Goal: Task Accomplishment & Management: Complete application form

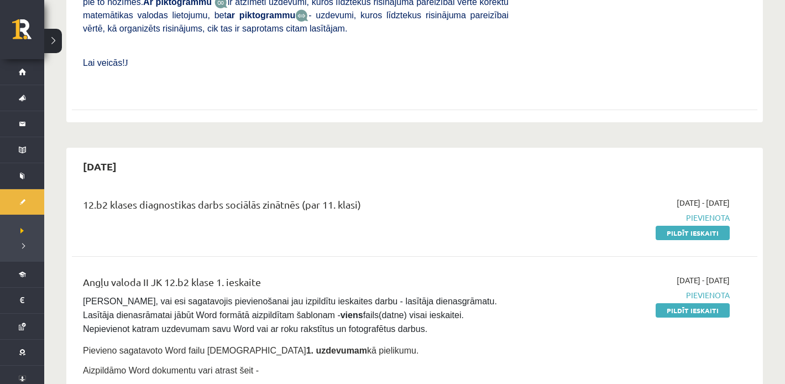
scroll to position [453, 0]
click at [671, 225] on link "Pildīt ieskaiti" at bounding box center [692, 232] width 74 height 14
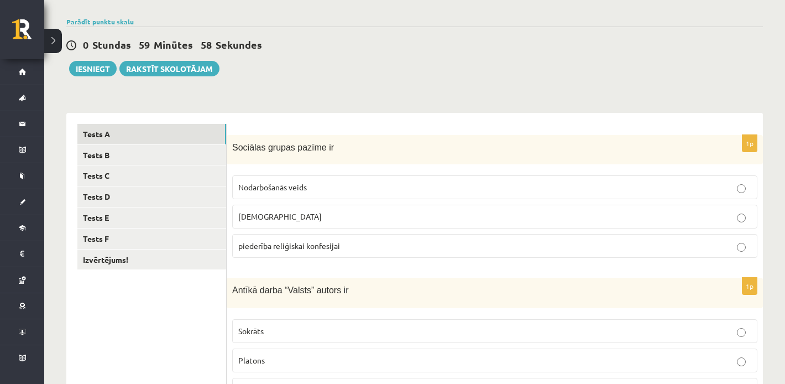
scroll to position [85, 0]
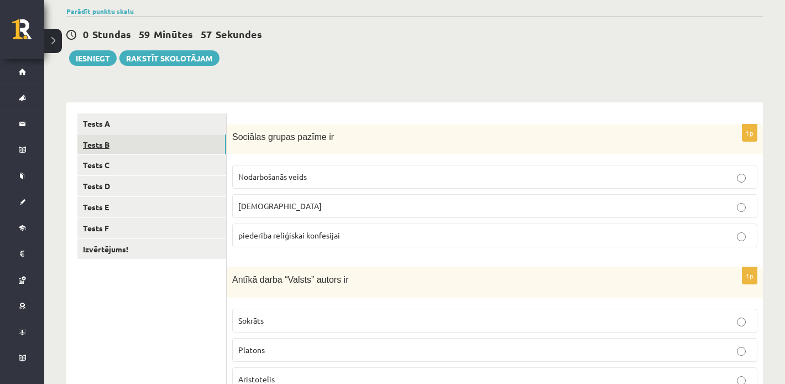
click at [160, 140] on link "Tests B" at bounding box center [151, 144] width 149 height 20
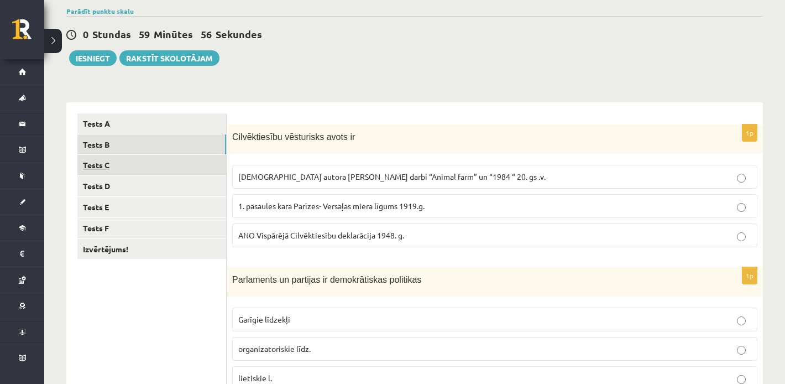
click at [160, 157] on link "Tests C" at bounding box center [151, 165] width 149 height 20
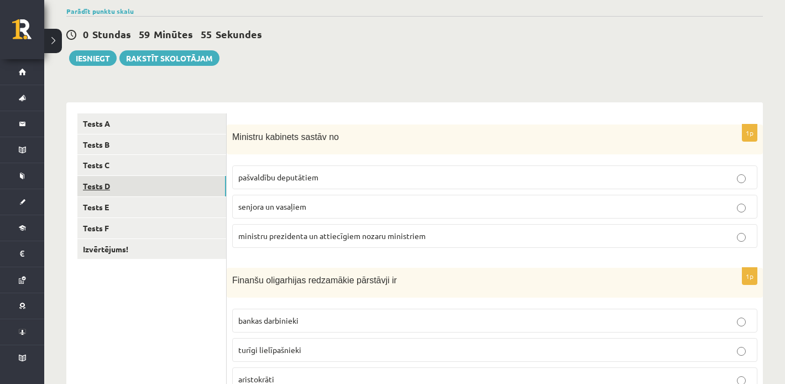
click at [164, 178] on link "Tests D" at bounding box center [151, 186] width 149 height 20
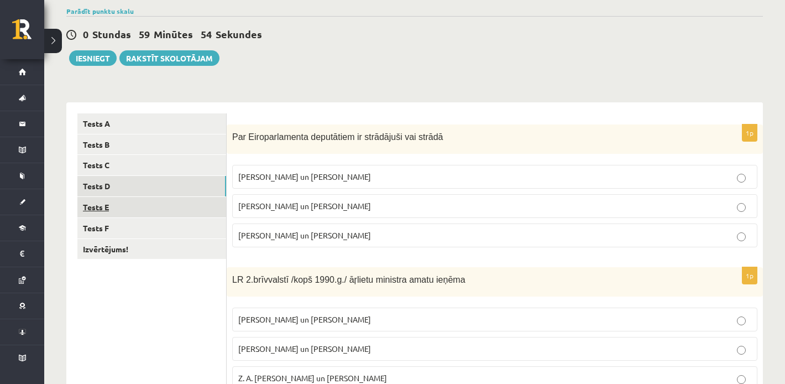
click at [157, 206] on link "Tests E" at bounding box center [151, 207] width 149 height 20
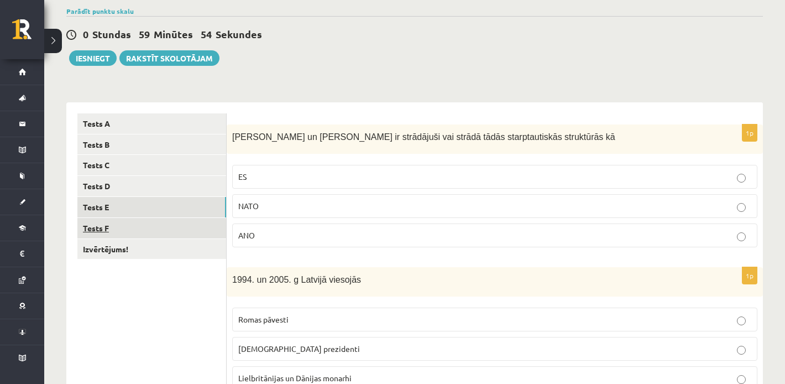
click at [159, 228] on link "Tests F" at bounding box center [151, 228] width 149 height 20
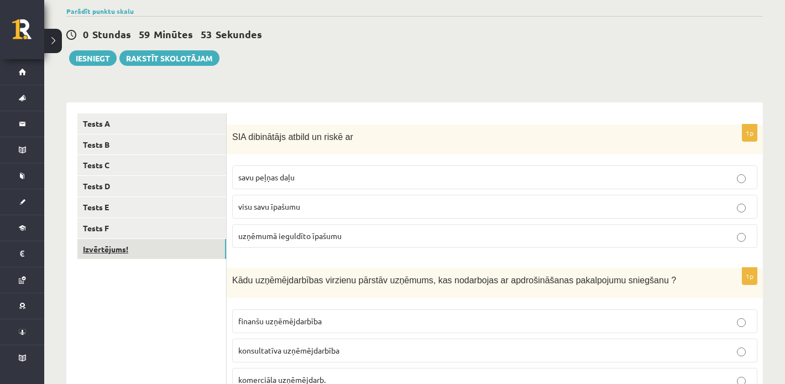
click at [161, 251] on link "Izvērtējums!" at bounding box center [151, 249] width 149 height 20
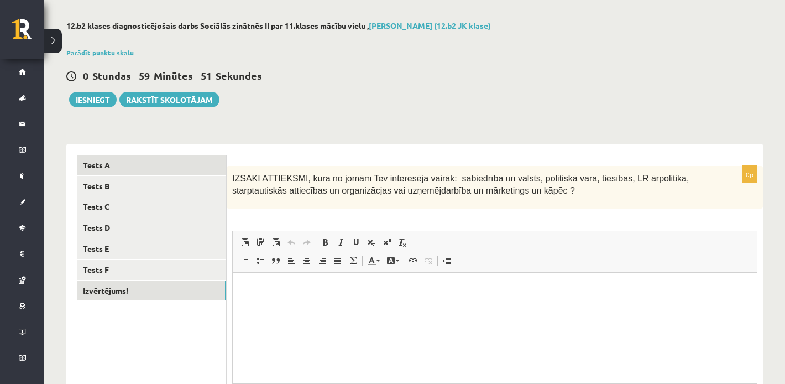
scroll to position [0, 0]
click at [156, 169] on link "Tests A" at bounding box center [151, 165] width 149 height 20
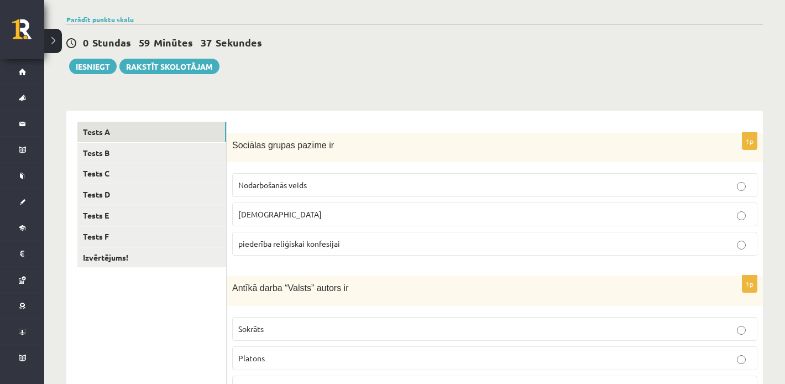
scroll to position [77, 0]
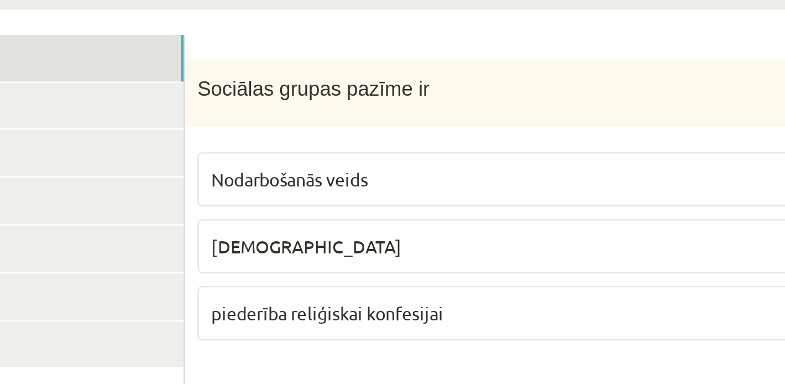
click at [266, 245] on span "piederība reliģiskai konfesijai" at bounding box center [289, 243] width 102 height 10
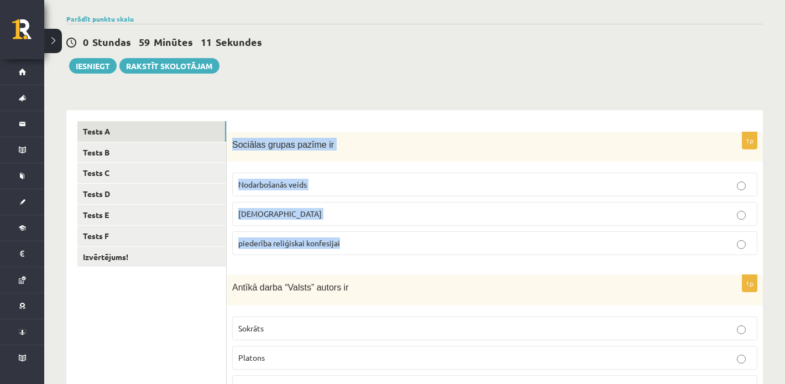
drag, startPoint x: 229, startPoint y: 143, endPoint x: 377, endPoint y: 260, distance: 188.8
click at [377, 260] on div "1p Sociālas grupas pazīme ir Nodarbošanās veids individuālisms piederība reliģi…" at bounding box center [495, 198] width 536 height 132
copy div "Sociālas grupas pazīme ir Nodarbošanās veids individuālisms piederība reliģiska…"
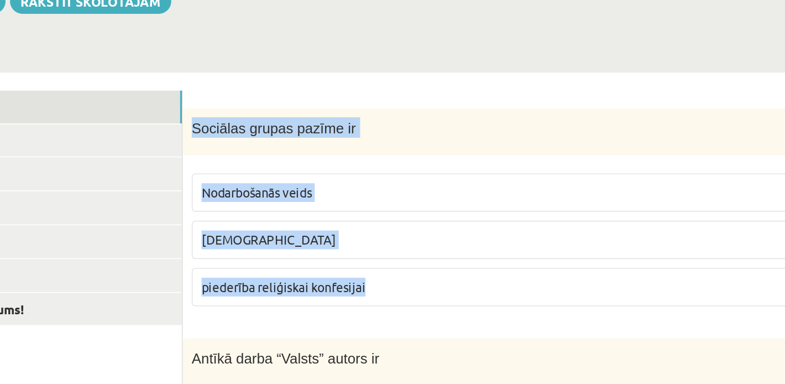
click at [299, 220] on label "individuālisms" at bounding box center [494, 214] width 525 height 24
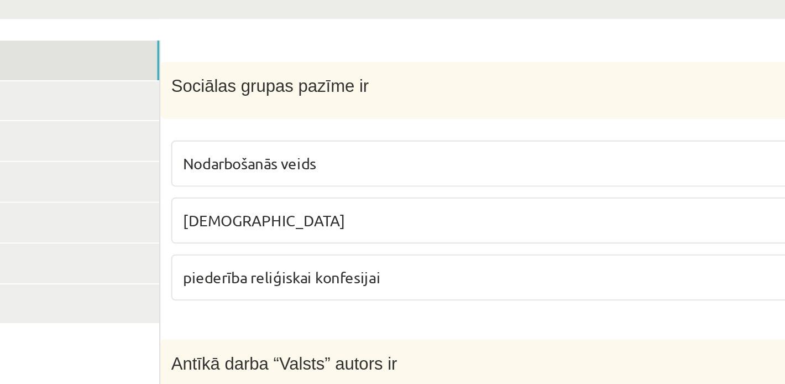
click at [295, 192] on label "Nodarbošanās veids" at bounding box center [494, 184] width 525 height 24
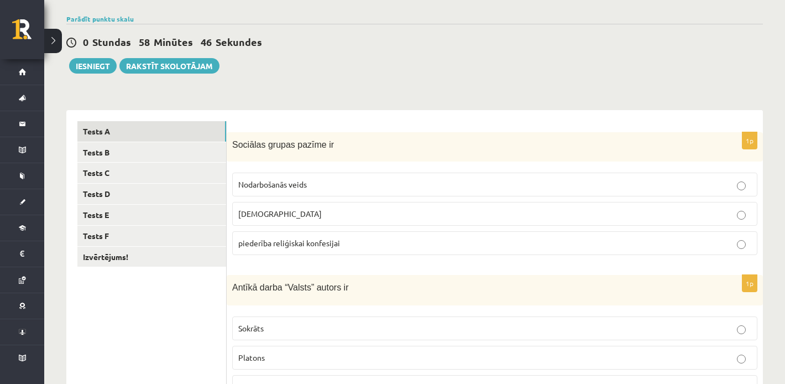
click at [300, 239] on span "piederība reliģiskai konfesijai" at bounding box center [289, 243] width 102 height 10
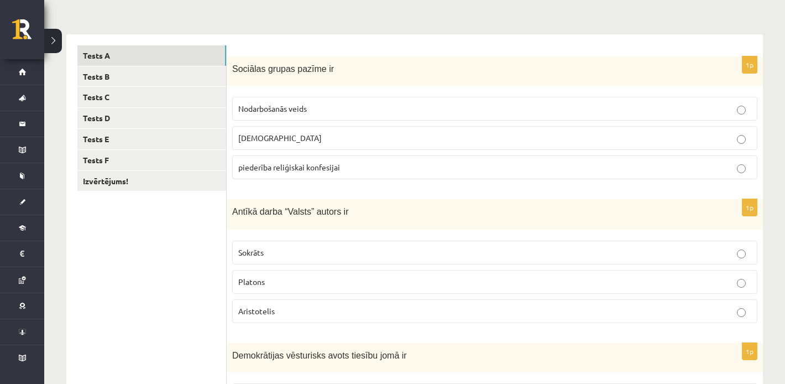
scroll to position [178, 0]
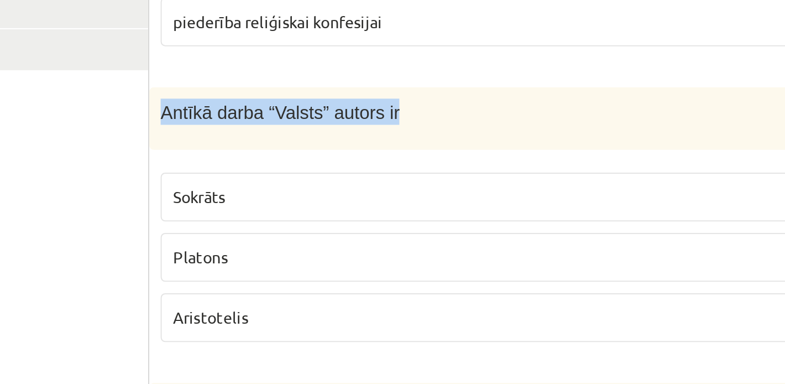
drag, startPoint x: 228, startPoint y: 187, endPoint x: 354, endPoint y: 185, distance: 126.0
click at [354, 185] on div "Antīkā darba “Valsts” autors ir" at bounding box center [495, 189] width 536 height 30
copy span "Antīkā darba “Valsts” autors ir"
click at [261, 255] on span "Platons" at bounding box center [251, 256] width 27 height 10
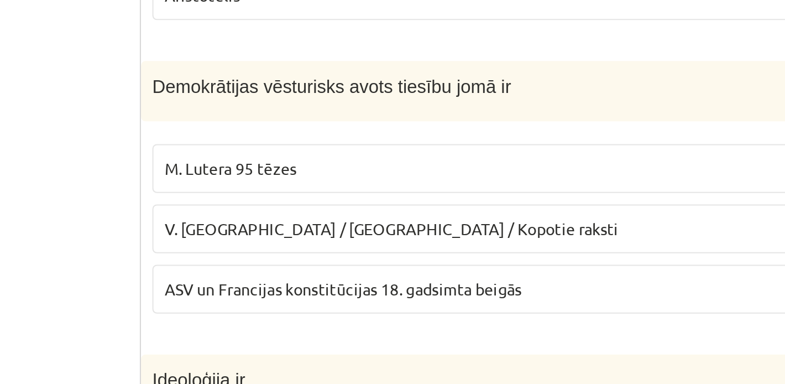
scroll to position [271, 0]
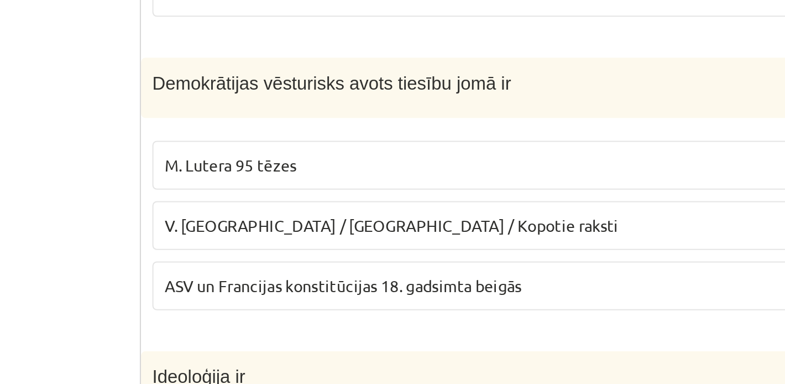
click at [277, 353] on div "1p Demokrātijas vēsturisks avots tiesību jomā ir M. Lutera 95 tēzes V. Ļeņina /…" at bounding box center [495, 291] width 536 height 132
click at [281, 350] on fieldset "M. Lutera 95 tēzes V. Ļeņina / Uļjanova / Kopotie raksti ASV un Francijas konst…" at bounding box center [494, 305] width 525 height 91
click at [300, 283] on label "M. Lutera 95 tēzes" at bounding box center [494, 277] width 525 height 24
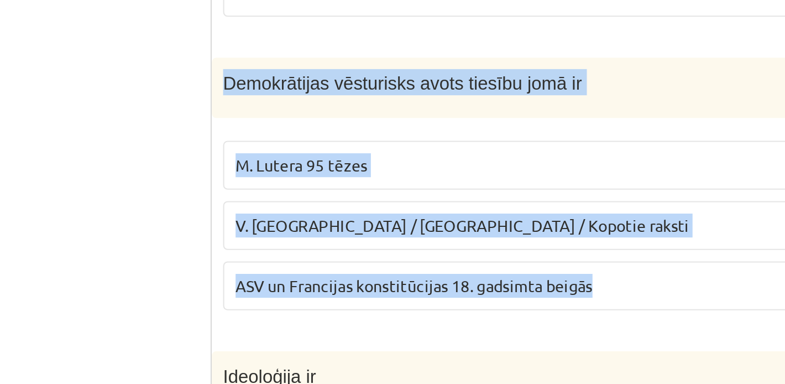
drag, startPoint x: 231, startPoint y: 242, endPoint x: 447, endPoint y: 351, distance: 242.2
click at [447, 351] on div "1p Demokrātijas vēsturisks avots tiesību jomā ir M. Lutera 95 tēzes V. Ļeņina /…" at bounding box center [495, 291] width 536 height 132
copy div "Demokrātijas vēsturisks avots tiesību jomā ir M. Lutera 95 tēzes V. Ļeņina / Uļ…"
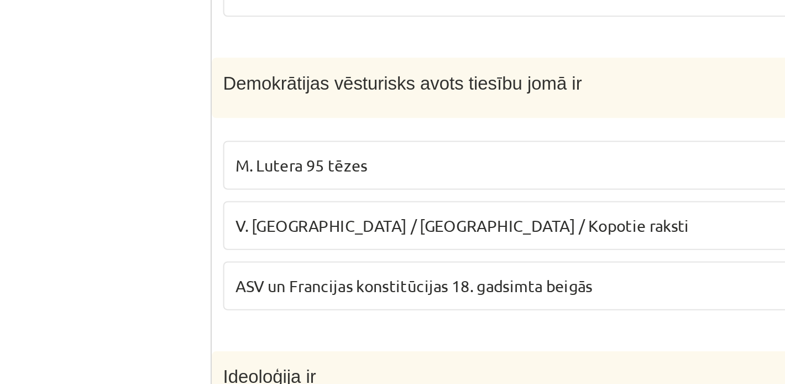
drag, startPoint x: 258, startPoint y: 335, endPoint x: 537, endPoint y: 334, distance: 279.6
click at [258, 335] on span "ASV un Francijas konstitūcijas 18. gadsimta beigās" at bounding box center [325, 335] width 174 height 10
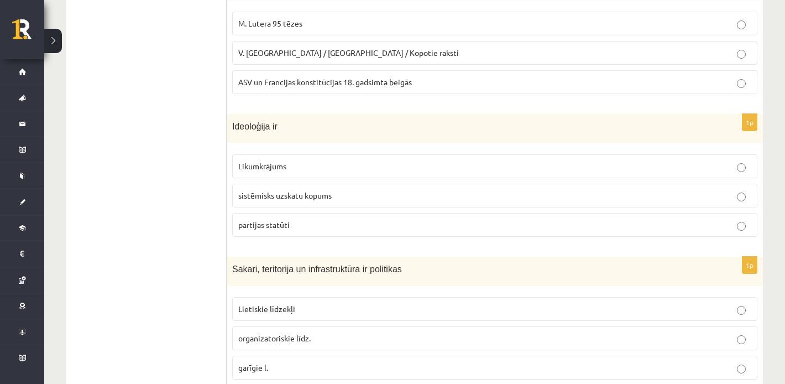
scroll to position [563, 0]
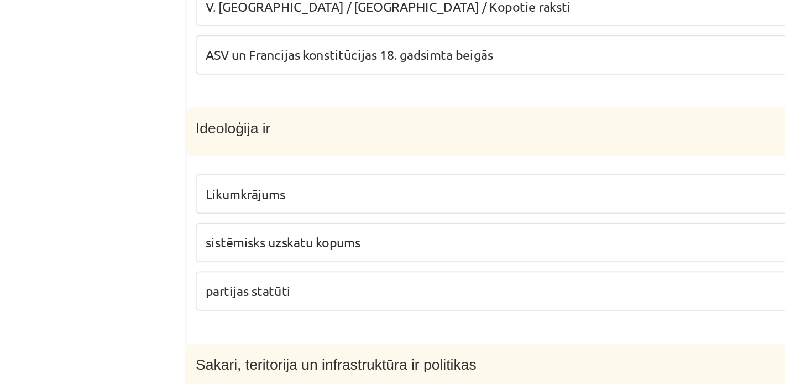
drag, startPoint x: 226, startPoint y: 83, endPoint x: 333, endPoint y: 202, distance: 160.0
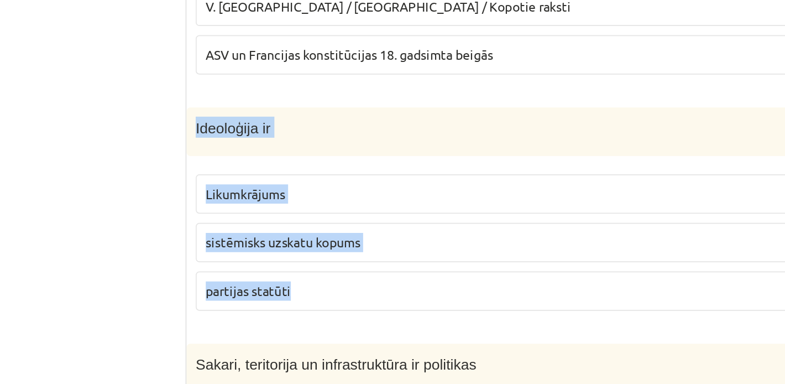
drag, startPoint x: 233, startPoint y: 86, endPoint x: 302, endPoint y: 195, distance: 128.5
click at [302, 195] on div "1p Ideoloģija ir Likumkrājums sistēmisks uzskatu kopums partijas statūti" at bounding box center [495, 142] width 536 height 132
copy div "Ideoloģija ir Likumkrājums sistēmisks uzskatu kopums partijas statūti"
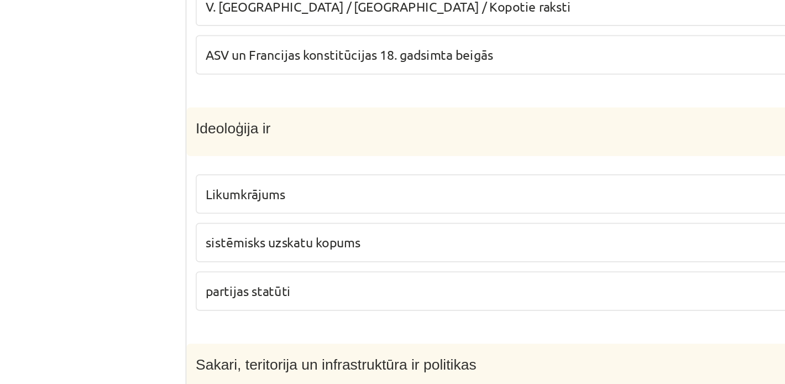
click at [286, 160] on span "sistēmisks uzskatu kopums" at bounding box center [284, 157] width 93 height 10
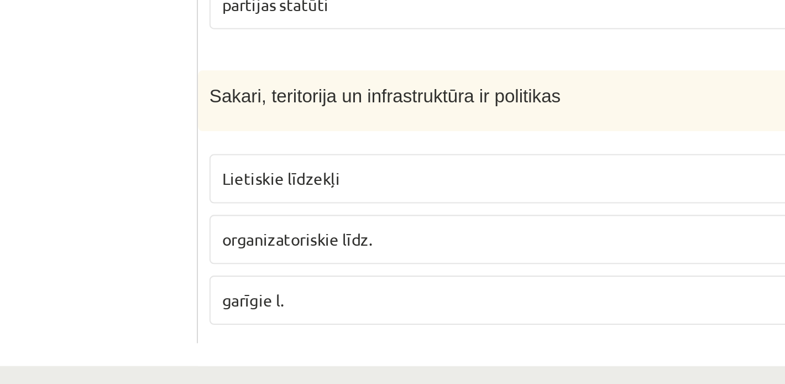
click at [297, 298] on span "organizatoriskie līdz." at bounding box center [274, 300] width 72 height 10
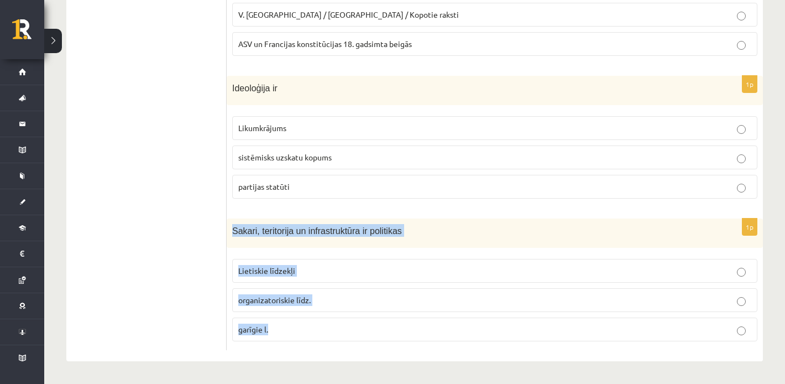
drag, startPoint x: 230, startPoint y: 228, endPoint x: 299, endPoint y: 367, distance: 155.4
copy div "Sakari, teritorija un infrastruktūra ir politikas Lietiskie līdzekļi organizato…"
click at [298, 269] on p "Lietiskie līdzekļi" at bounding box center [494, 271] width 513 height 12
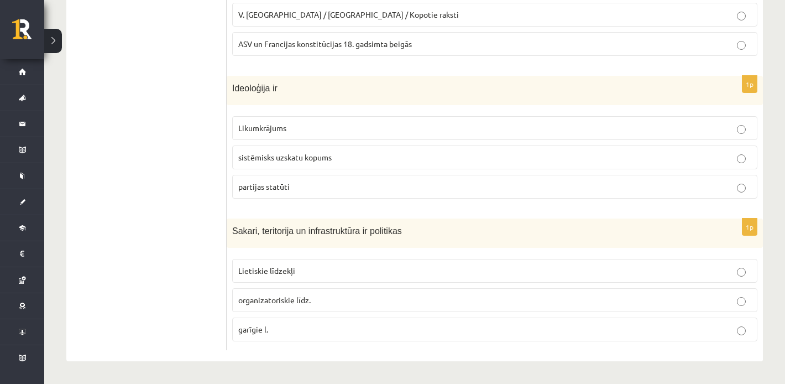
scroll to position [0, 0]
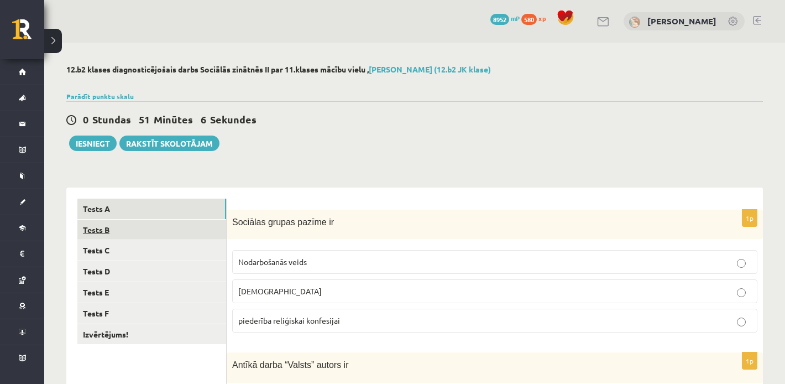
click at [191, 225] on link "Tests B" at bounding box center [151, 229] width 149 height 20
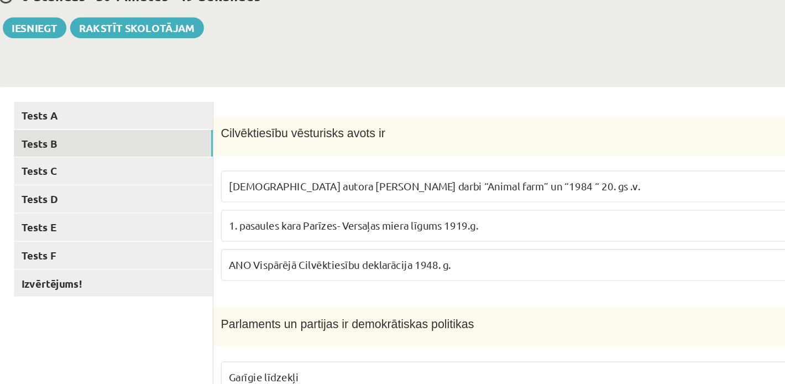
scroll to position [34, 0]
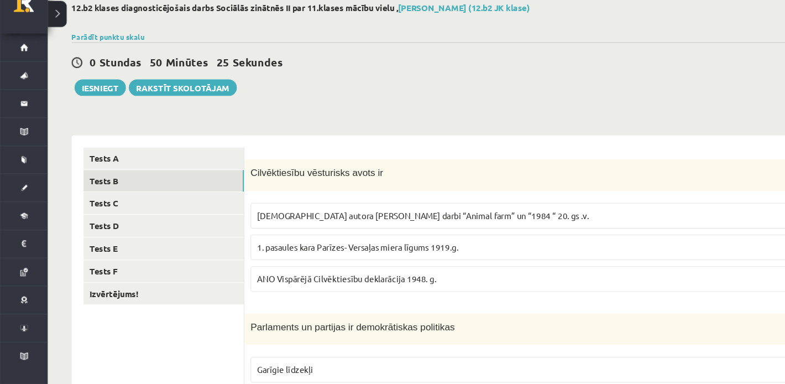
click at [332, 298] on fieldset "Angļu autora George Orwell darbi “Animal farm” un “1984 “ 20. gs .v. 1. pasaule…" at bounding box center [494, 255] width 525 height 91
click at [330, 288] on span "ANO Vispārējā Cilvēktiesību deklarācija 1948. g." at bounding box center [321, 286] width 166 height 10
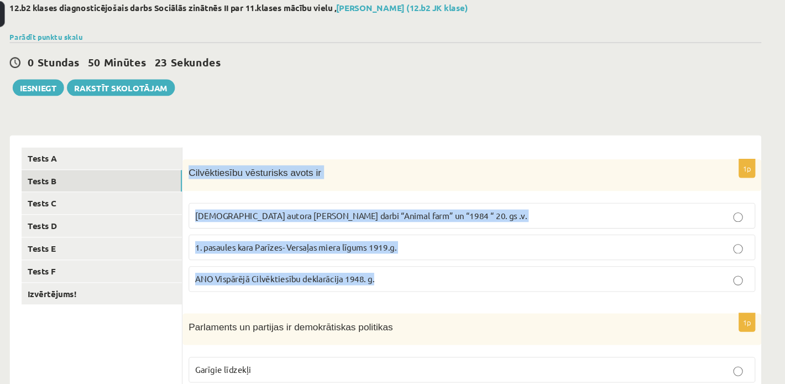
drag, startPoint x: 235, startPoint y: 185, endPoint x: 411, endPoint y: 287, distance: 203.8
click at [411, 287] on div "1p Cilvēktiesību vēsturisks avots ir Angļu autora George Orwell darbi “Animal f…" at bounding box center [495, 241] width 536 height 132
copy div "Cilvēktiesību vēsturisks avots ir Angļu autora George Orwell darbi “Animal farm…"
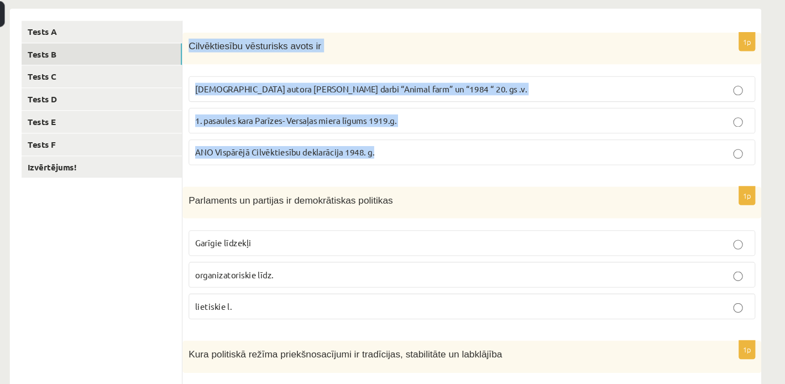
scroll to position [183, 0]
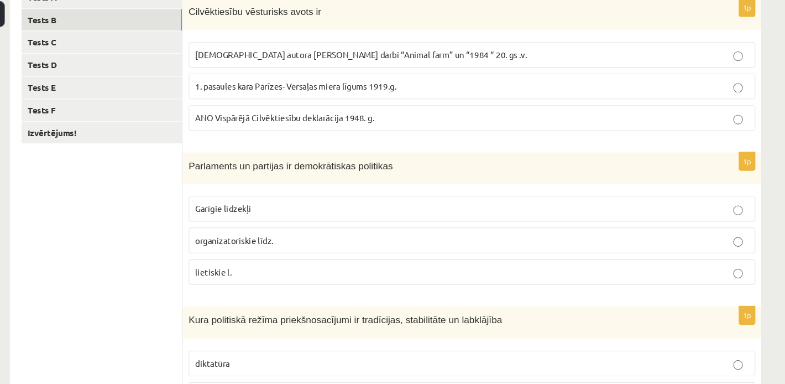
click at [171, 243] on ul "Tests A Tests B Tests C Tests D Tests E Tests F Izvērtējums!" at bounding box center [151, 372] width 149 height 715
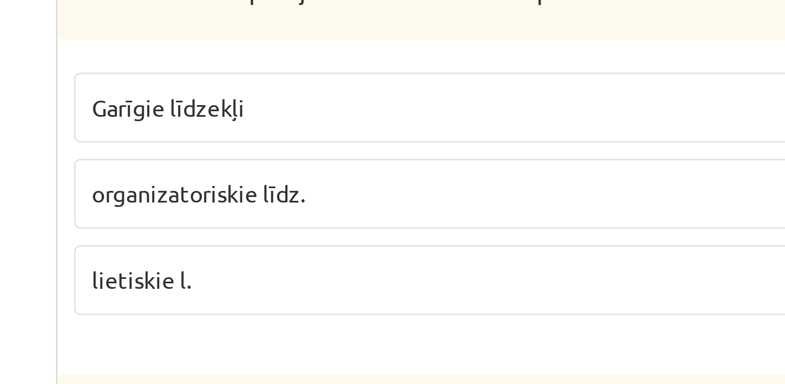
click at [292, 256] on p "organizatoriskie līdz." at bounding box center [494, 251] width 513 height 12
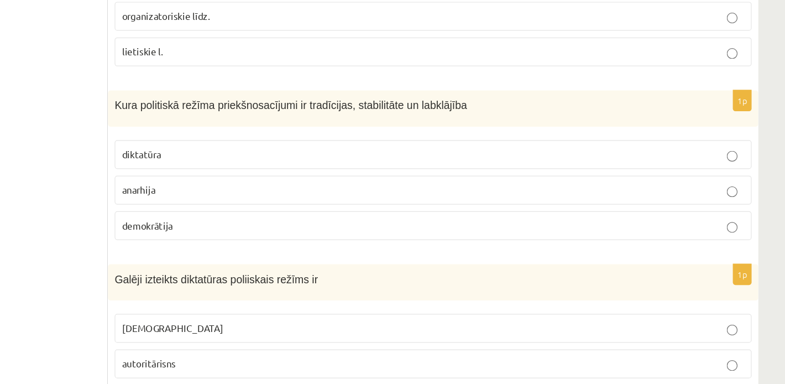
scroll to position [356, 0]
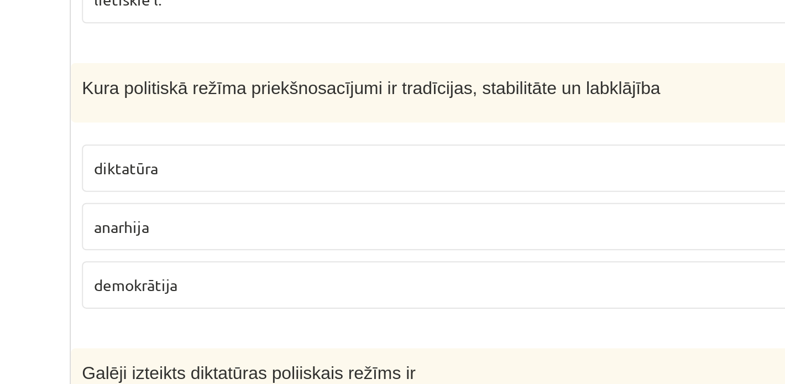
click at [259, 188] on span "diktatūra" at bounding box center [254, 191] width 32 height 10
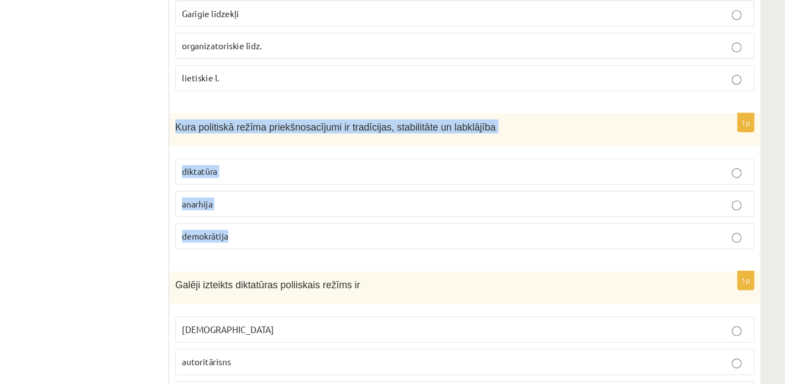
drag, startPoint x: 230, startPoint y: 150, endPoint x: 309, endPoint y: 258, distance: 133.6
click at [309, 258] on div "1p Kura politiskā režīma priekšnosacījumi ir tradīcijas, stabilitāte un labklāj…" at bounding box center [495, 204] width 536 height 132
copy div "Kura politiskā režīma priekšnosacījumi ir tradīcijas, stabilitāte un labklājība…"
click at [239, 259] on label "demokrātija" at bounding box center [494, 250] width 525 height 24
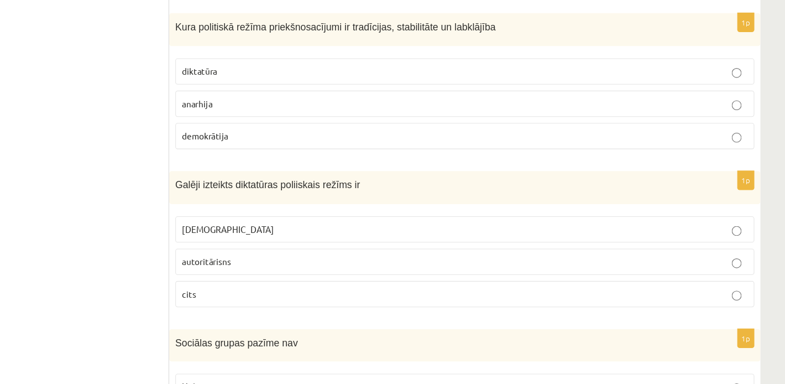
scroll to position [447, 0]
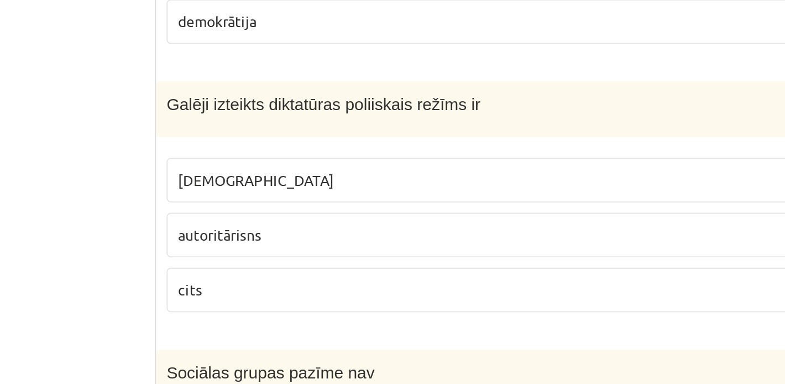
click at [277, 250] on label "totalitārisms" at bounding box center [494, 244] width 525 height 24
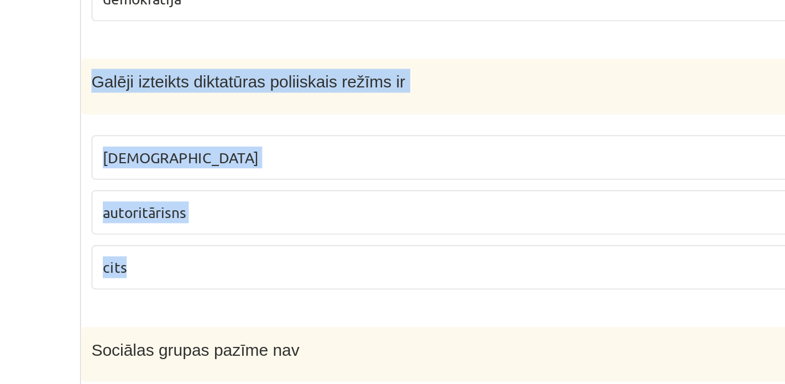
drag, startPoint x: 234, startPoint y: 203, endPoint x: 280, endPoint y: 309, distance: 115.8
click at [280, 309] on div "1p Galēji izteikts diktatūras poliiskais režīms ir totalitārisms autoritārisns …" at bounding box center [495, 257] width 536 height 133
copy div "Galēji izteikts diktatūras poliiskais režīms ir totalitārisms autoritārisns cits"
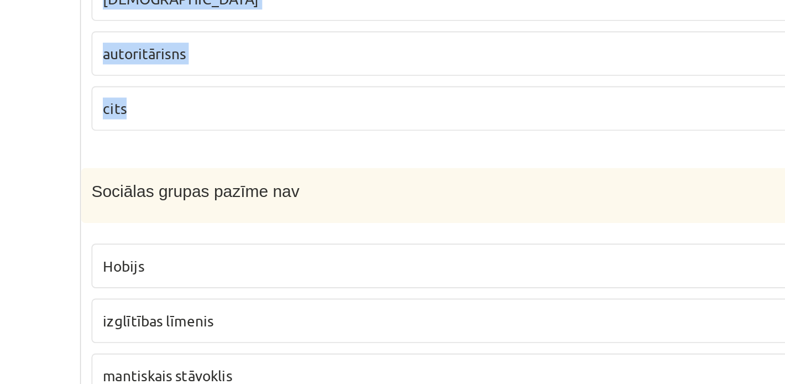
scroll to position [532, 0]
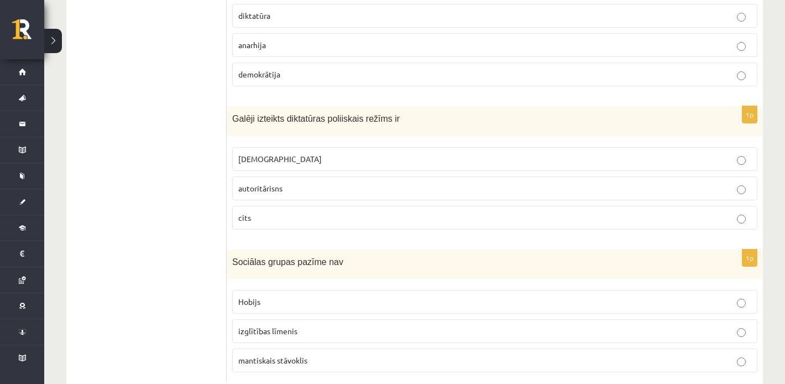
click at [122, 189] on ul "Tests A Tests B Tests C Tests D Tests E Tests F Izvērtējums!" at bounding box center [151, 24] width 149 height 715
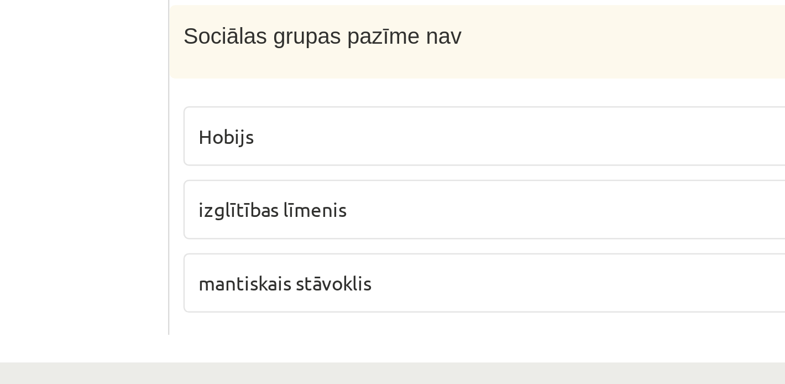
click at [282, 272] on p "Hobijs" at bounding box center [494, 271] width 513 height 12
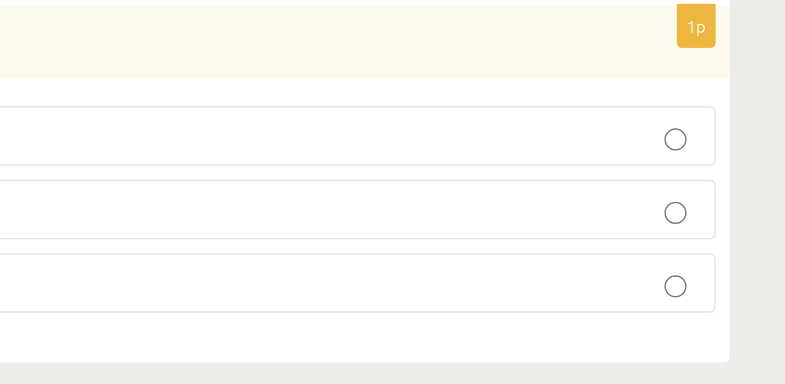
click at [595, 272] on p "Hobijs" at bounding box center [494, 271] width 513 height 12
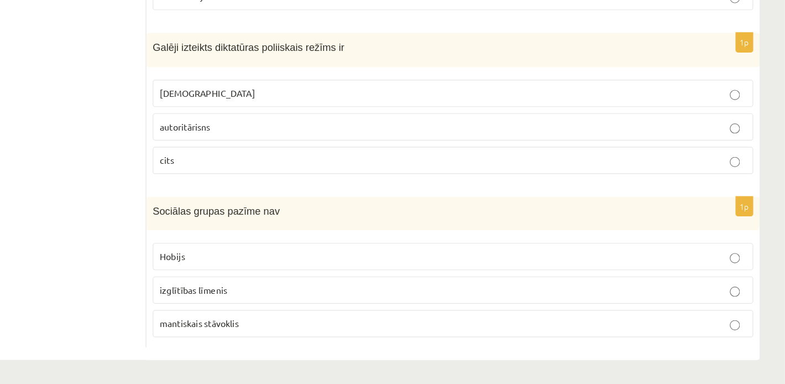
scroll to position [561, 0]
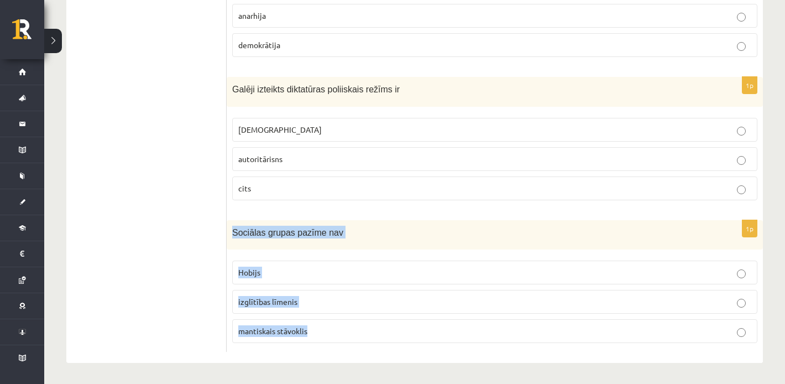
drag, startPoint x: 230, startPoint y: 229, endPoint x: 365, endPoint y: 355, distance: 184.5
copy div "Sociālas grupas pazīme nav Hobijs izglītības līmenis mantiskais stāvoklis"
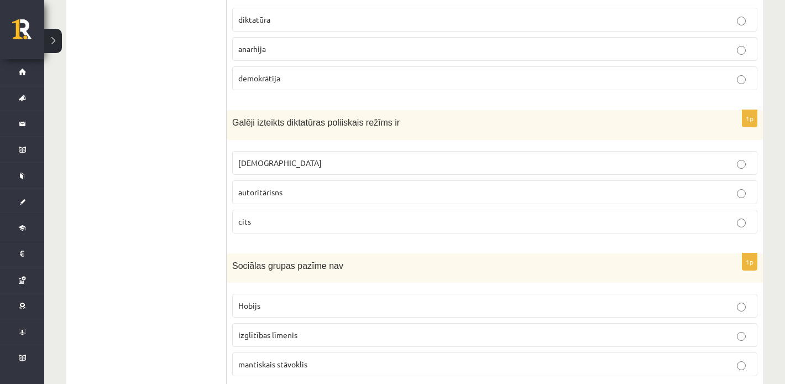
scroll to position [0, 0]
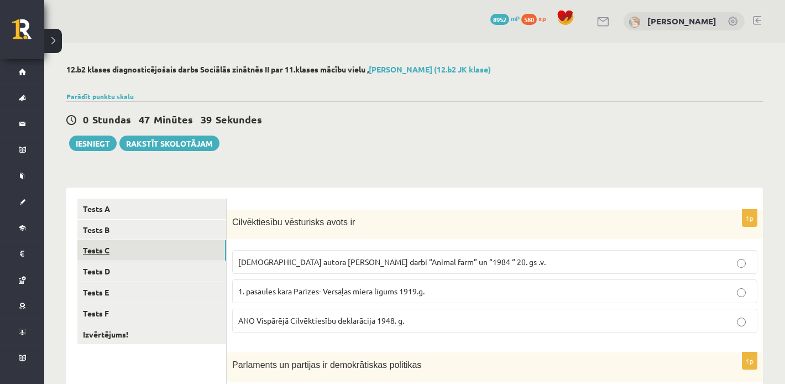
click at [145, 247] on link "Tests C" at bounding box center [151, 250] width 149 height 20
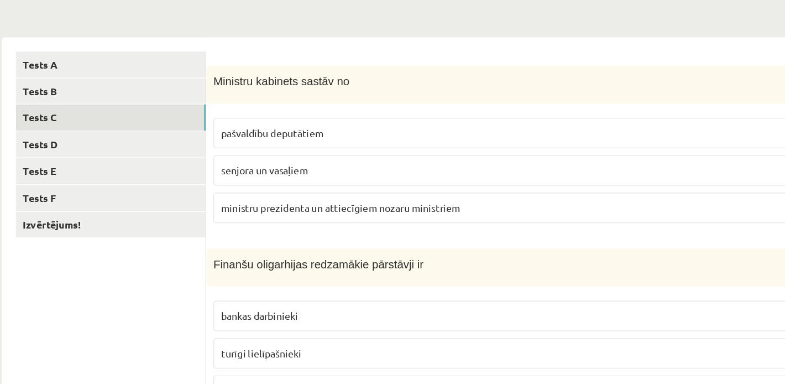
scroll to position [77, 0]
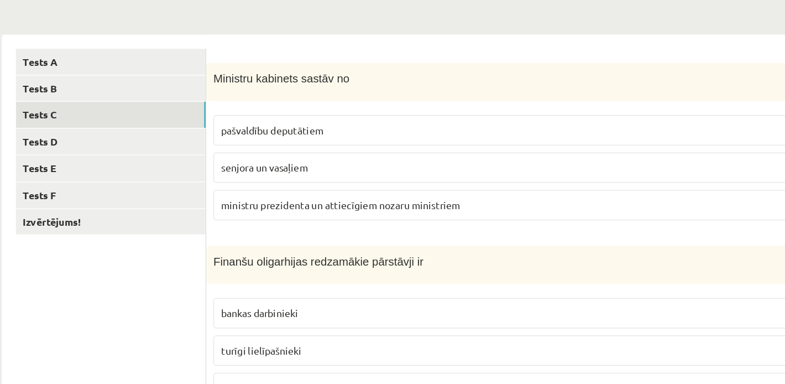
click at [300, 243] on span "ministru prezidenta un attiecīgiem nozaru ministriem" at bounding box center [331, 243] width 187 height 10
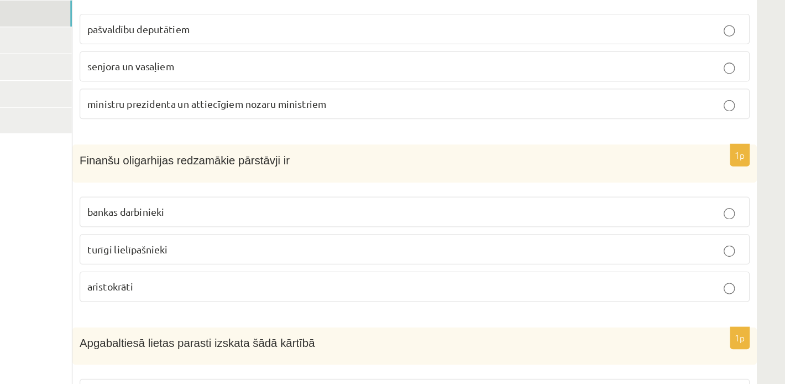
scroll to position [157, 0]
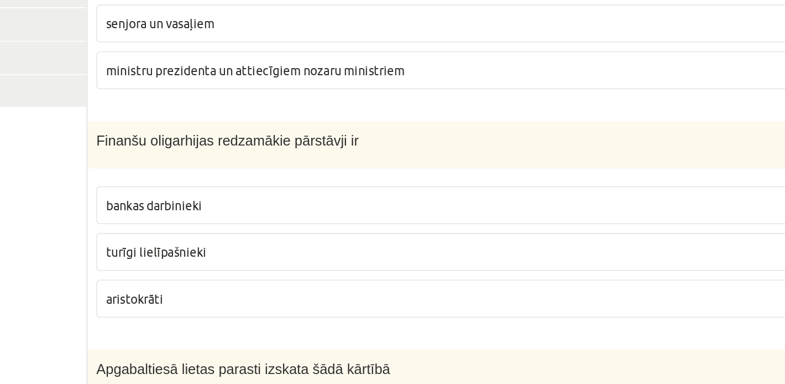
click at [254, 309] on span "aristokrāti" at bounding box center [256, 306] width 36 height 10
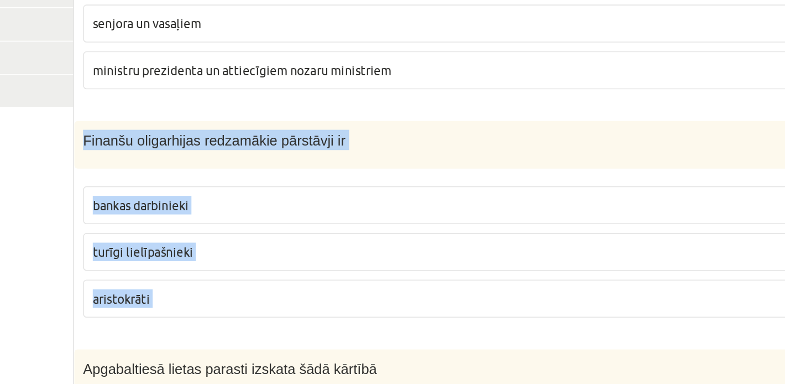
drag, startPoint x: 228, startPoint y: 208, endPoint x: 291, endPoint y: 333, distance: 140.1
copy form "Finanšu oligarhijas redzamākie pārstāvji ir bankas darbinieki turīgi lielīpašni…"
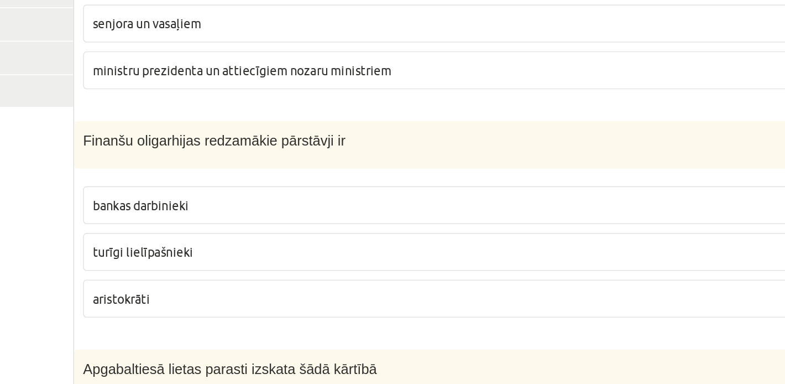
click at [279, 274] on span "turīgi lielīpašnieki" at bounding box center [269, 277] width 63 height 10
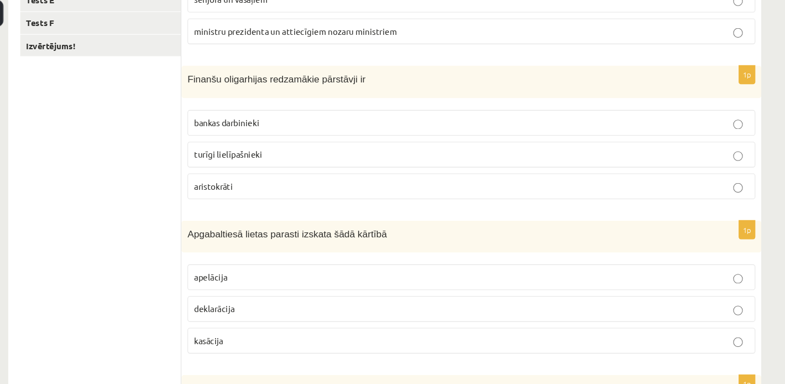
scroll to position [262, 0]
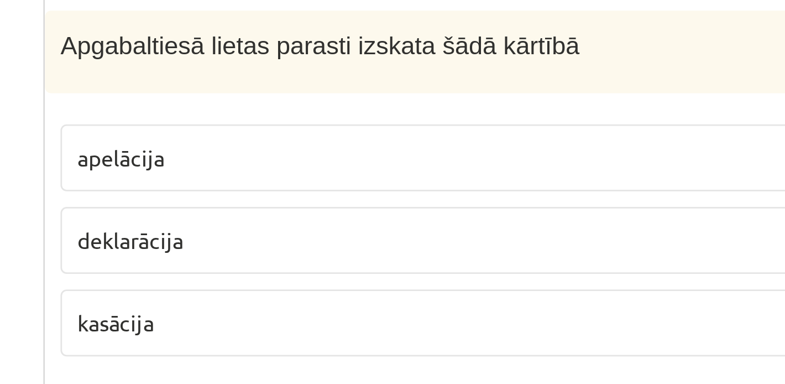
click at [290, 287] on p "apelācija" at bounding box center [494, 286] width 513 height 12
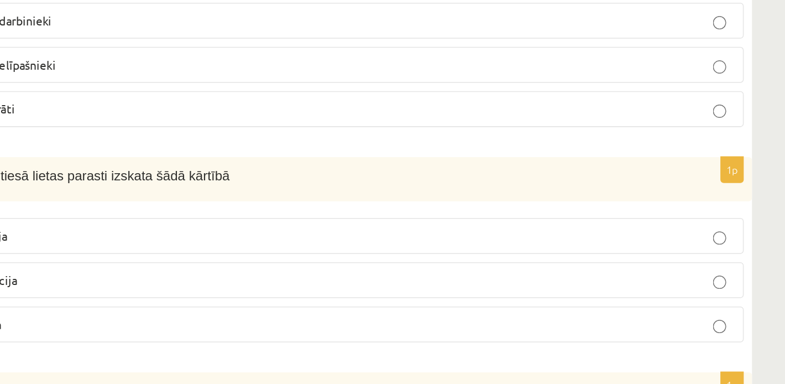
click at [383, 230] on form "1p Ministru kabinets sastāv no pašvaldību deputātiem senjora un vasaļiem minist…" at bounding box center [495, 293] width 514 height 715
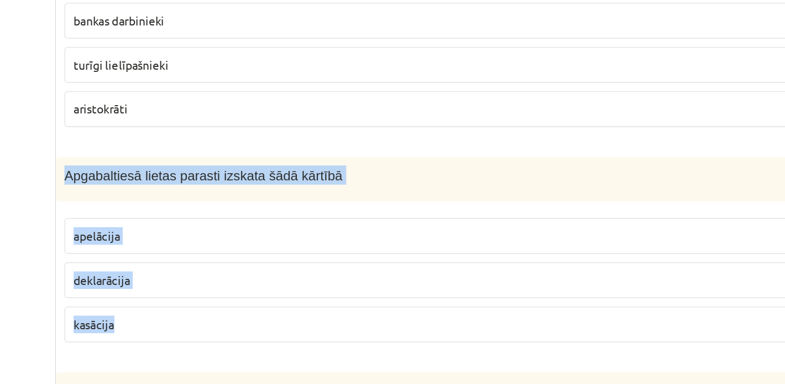
drag, startPoint x: 231, startPoint y: 239, endPoint x: 290, endPoint y: 349, distance: 125.3
click at [290, 349] on div "1p Apgabaltiesā lietas parasti izskata šādā kārtībā apelācija deklarācija kasāc…" at bounding box center [495, 299] width 536 height 132
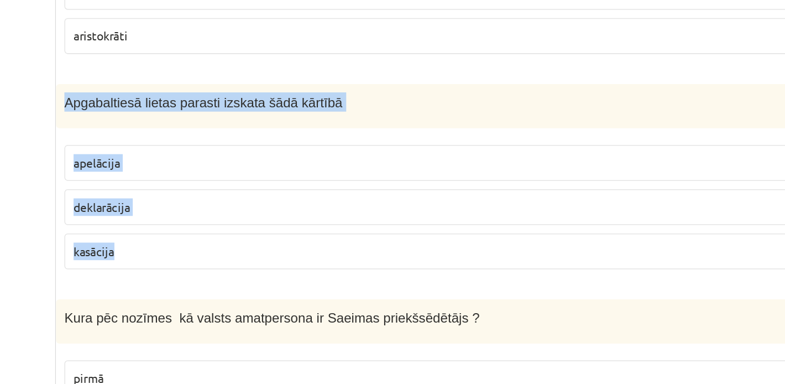
scroll to position [341, 0]
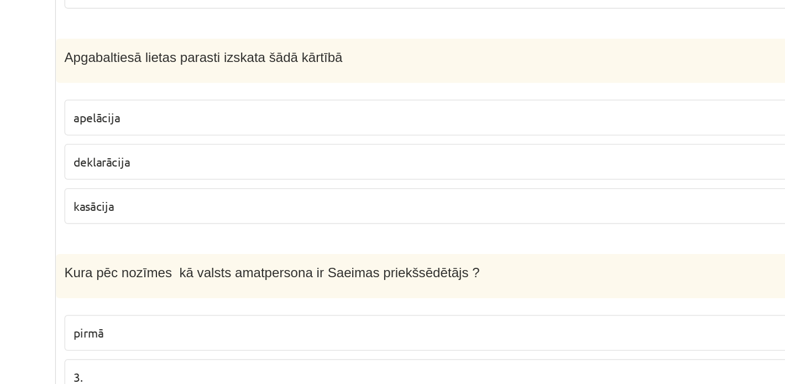
click at [200, 297] on ul "Tests A Tests B Tests C Tests D Tests E Tests F Izvērtējums!" at bounding box center [151, 214] width 149 height 715
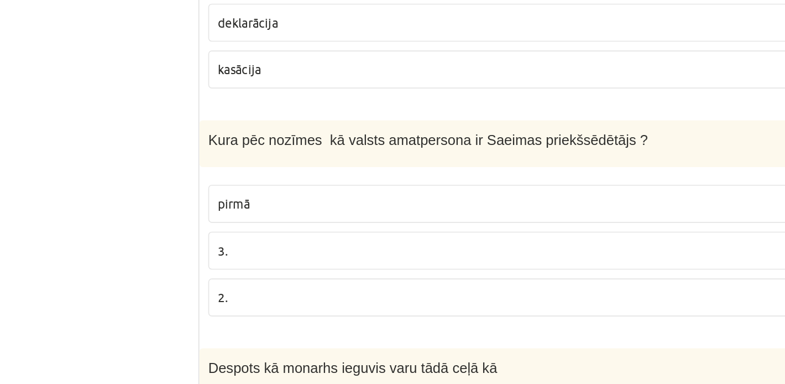
scroll to position [555, 0]
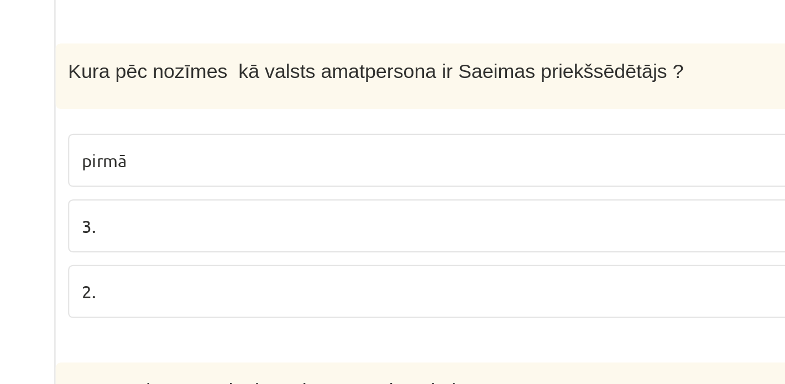
click at [250, 166] on p "3." at bounding box center [494, 165] width 513 height 12
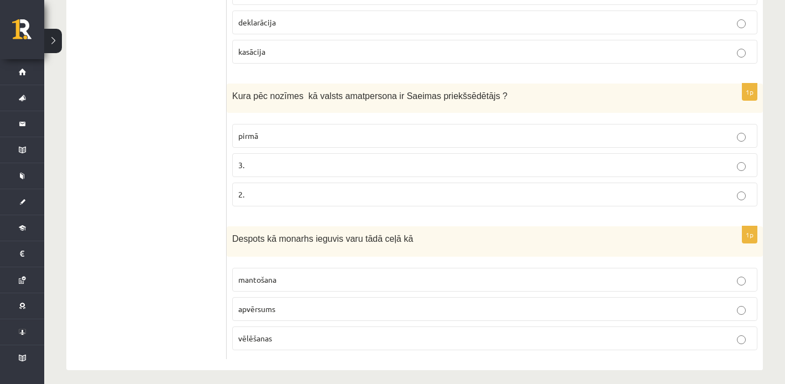
click at [279, 196] on p "2." at bounding box center [494, 194] width 513 height 12
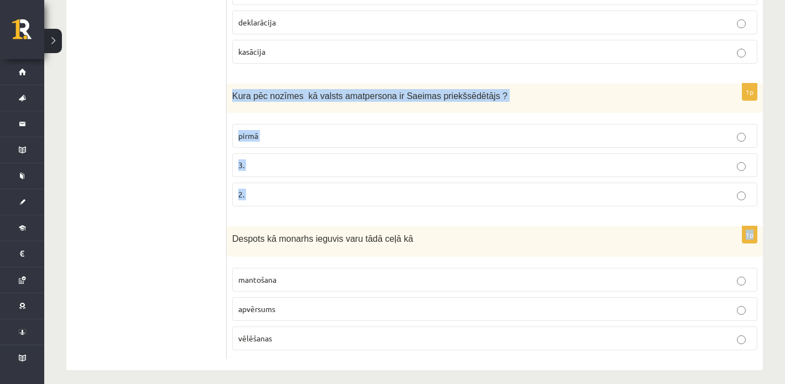
drag, startPoint x: 232, startPoint y: 92, endPoint x: 311, endPoint y: 228, distance: 156.8
click at [311, 228] on form "1p Ministru kabinets sastāv no pašvaldību deputātiem senjora un vasaļiem minist…" at bounding box center [495, 1] width 514 height 715
click at [256, 160] on p "3." at bounding box center [494, 165] width 513 height 12
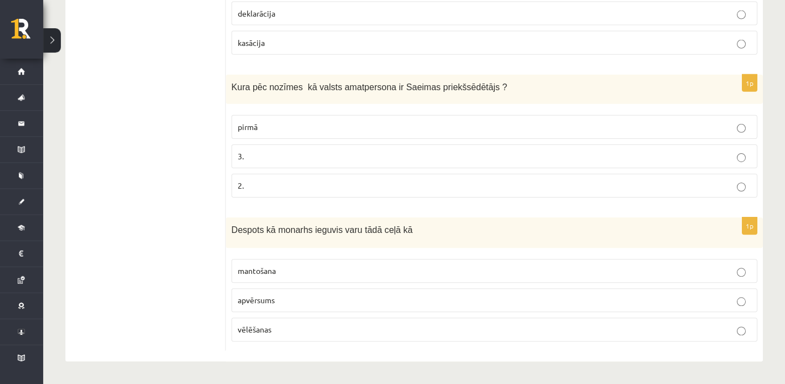
scroll to position [563, 0]
click at [272, 296] on span "apvērsums" at bounding box center [256, 300] width 37 height 10
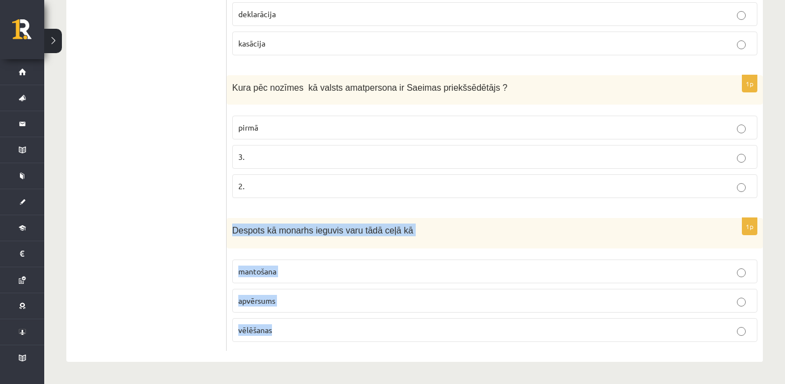
drag, startPoint x: 229, startPoint y: 227, endPoint x: 284, endPoint y: 336, distance: 122.3
click at [285, 337] on div "1p Despots kā monarhs ieguvis varu tādā ceļā kā mantošana apvērsums vēlēšanas" at bounding box center [495, 284] width 536 height 133
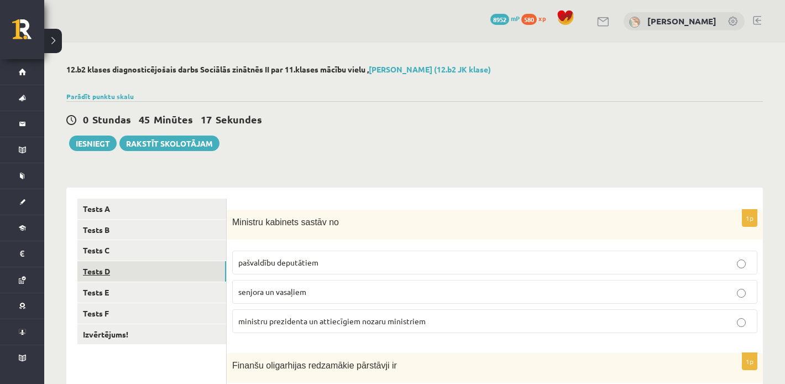
click at [169, 278] on link "Tests D" at bounding box center [151, 271] width 149 height 20
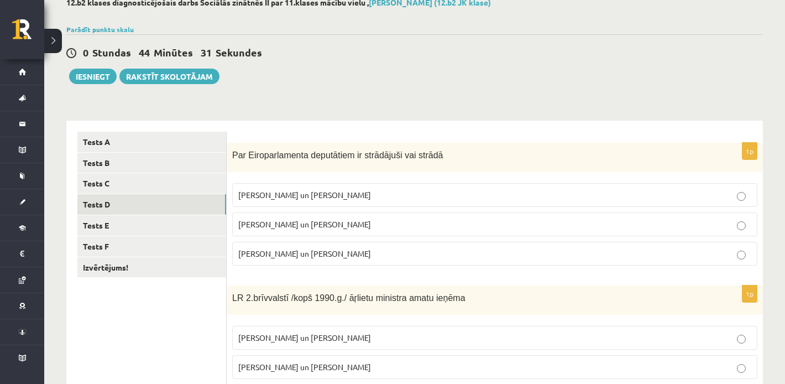
scroll to position [67, 0]
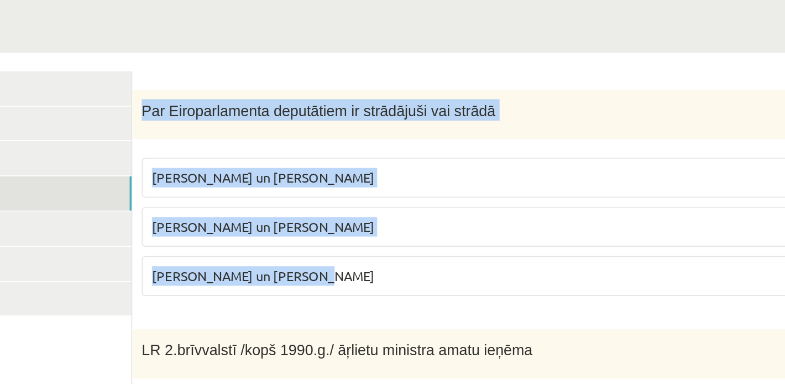
drag, startPoint x: 233, startPoint y: 154, endPoint x: 350, endPoint y: 253, distance: 153.8
click at [350, 253] on div "1p Par Eiroparlamenta deputātiem ir strādājuši vai strādā V. Koziols un A. Kalv…" at bounding box center [495, 209] width 536 height 132
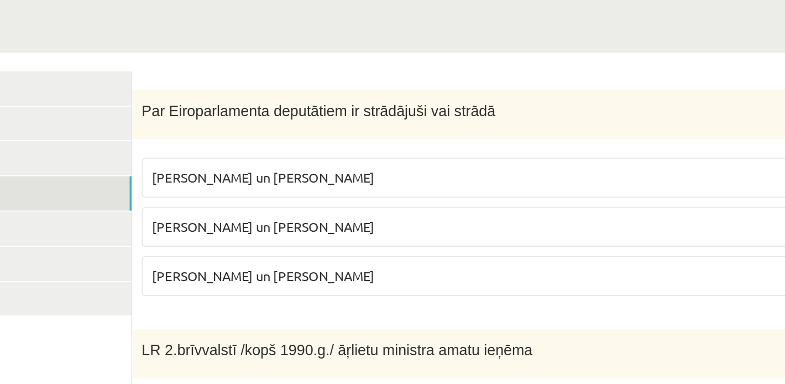
click at [277, 152] on span "Par Eiroparlamenta deputātiem ir strādājuši vai strādā" at bounding box center [337, 154] width 211 height 9
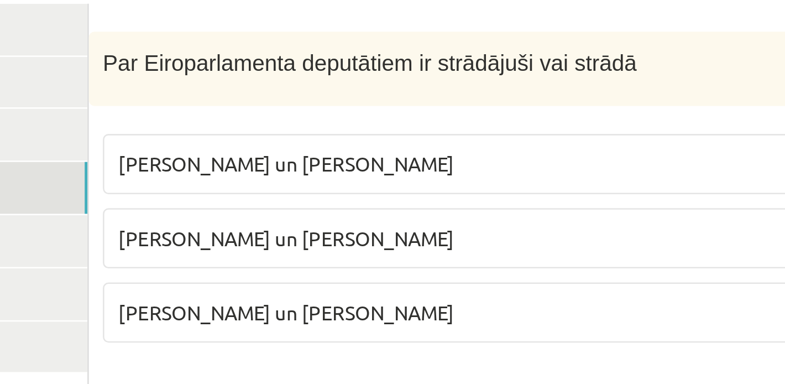
click at [313, 222] on span "I. Vaidere un N. Ušakovs" at bounding box center [304, 224] width 133 height 10
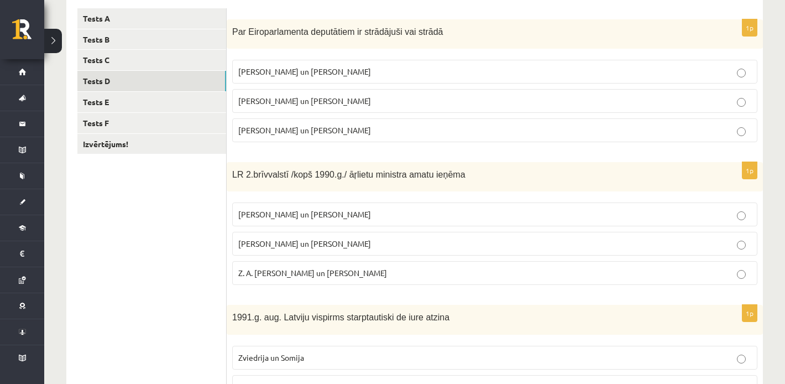
scroll to position [190, 0]
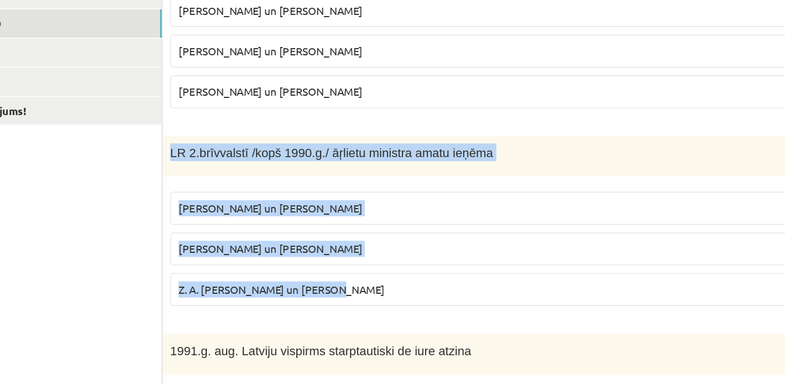
drag, startPoint x: 233, startPoint y: 171, endPoint x: 379, endPoint y: 290, distance: 187.7
click at [379, 290] on div "1p LR 2.brīvvalstī /kopš 1990.g./ āŗlietu ministra amatu ieņēma A. Pinočets un …" at bounding box center [495, 228] width 536 height 132
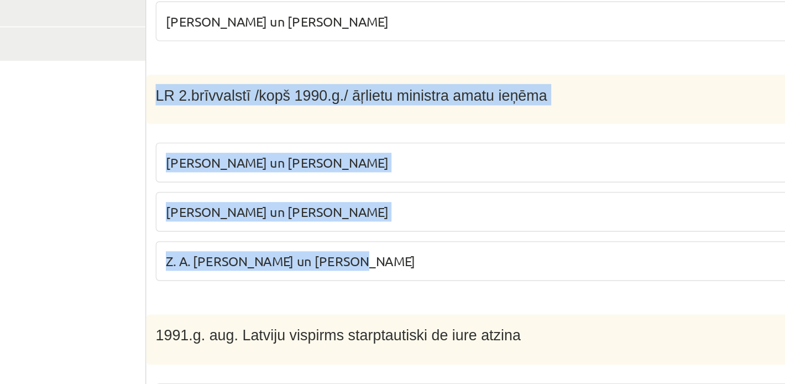
click at [271, 243] on span "A. Pabriks un J Jurkāns" at bounding box center [304, 244] width 133 height 10
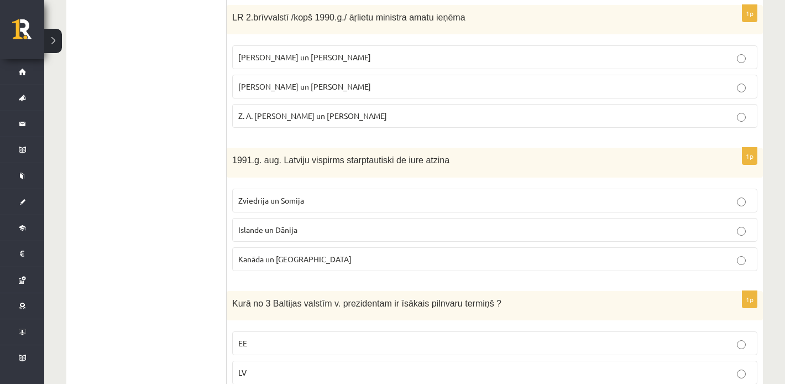
scroll to position [376, 0]
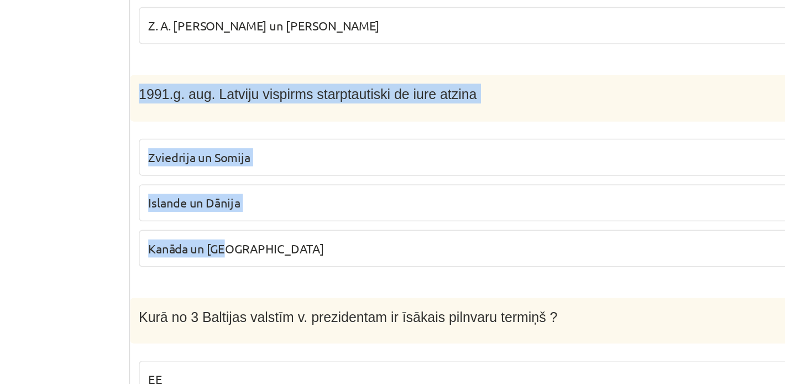
drag, startPoint x: 231, startPoint y: 131, endPoint x: 358, endPoint y: 244, distance: 169.9
click at [358, 244] on div "1p 1991.g. aug. Latviju vispirms starptautiski de iure atzina Zviedrija un Somi…" at bounding box center [495, 184] width 536 height 132
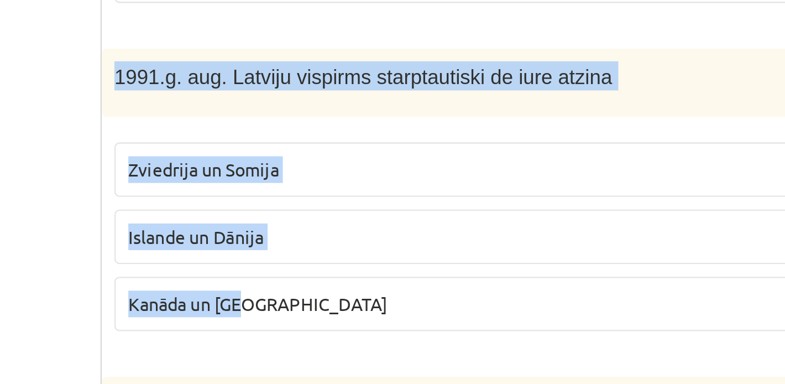
click at [276, 200] on span "Islande un Dānija" at bounding box center [267, 200] width 59 height 10
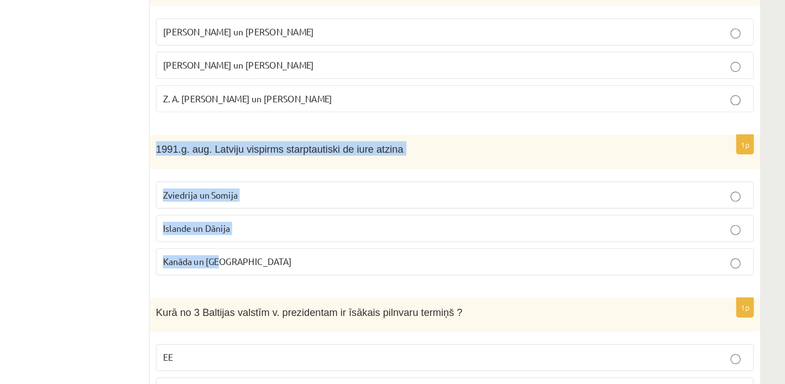
drag, startPoint x: 235, startPoint y: 120, endPoint x: 314, endPoint y: 224, distance: 130.1
click at [314, 224] on div "1p 1991.g. aug. Latviju vispirms starptautiski de iure atzina Zviedrija un Somi…" at bounding box center [495, 184] width 536 height 132
click at [265, 129] on span "1991.g. aug. Latviju vispirms starptautiski de iure atzina" at bounding box center [340, 130] width 217 height 9
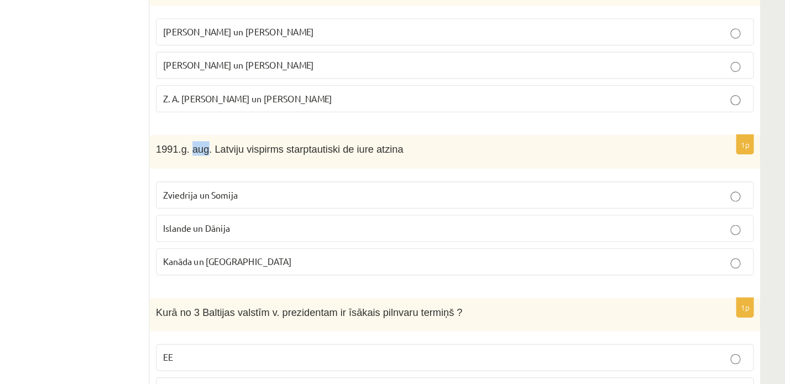
click at [265, 129] on span "1991.g. aug. Latviju vispirms starptautiski de iure atzina" at bounding box center [340, 130] width 217 height 9
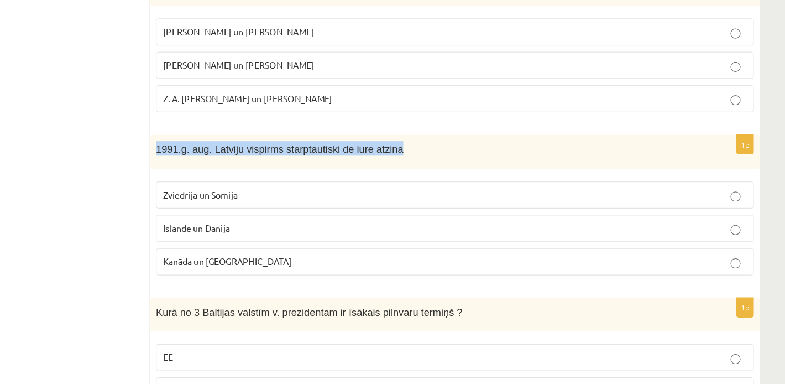
click at [265, 129] on span "1991.g. aug. Latviju vispirms starptautiski de iure atzina" at bounding box center [340, 130] width 217 height 9
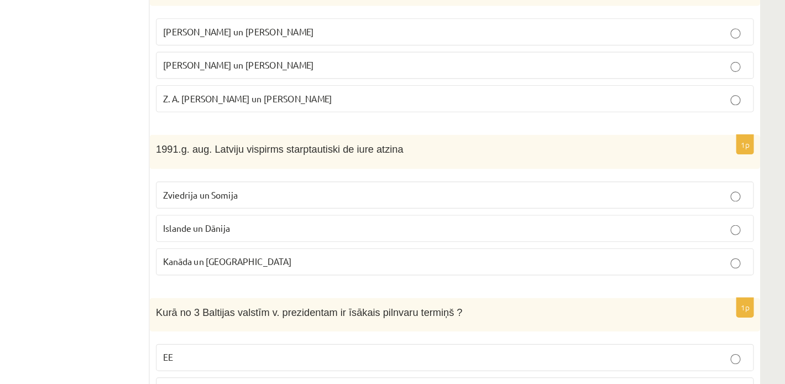
click at [134, 159] on ul "Tests A Tests B Tests C Tests D Tests E Tests F Izvērtējums!" at bounding box center [151, 178] width 149 height 713
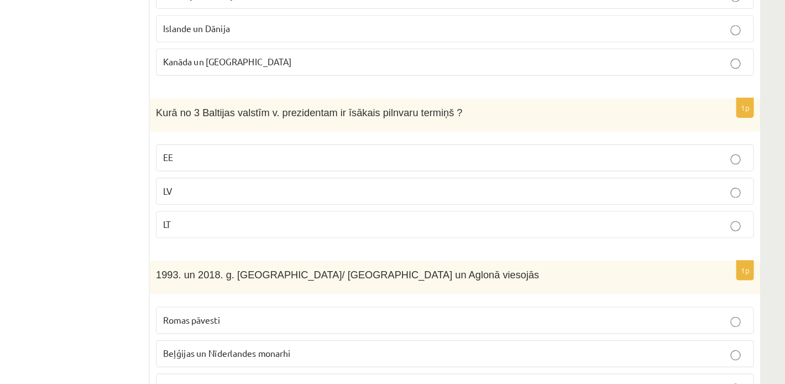
scroll to position [505, 0]
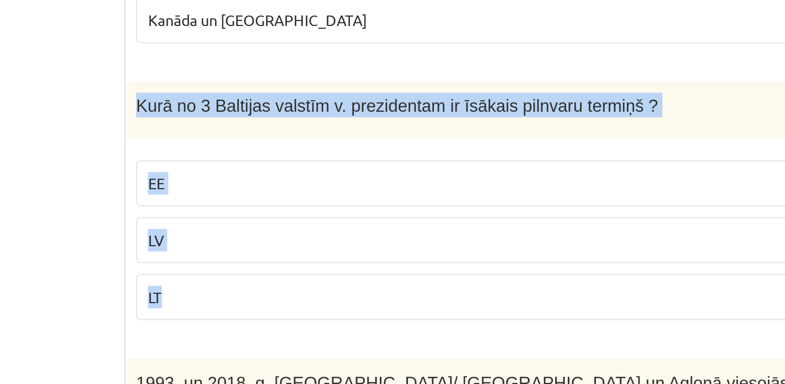
drag, startPoint x: 232, startPoint y: 143, endPoint x: 257, endPoint y: 245, distance: 105.2
click at [257, 245] on div "1p Kurā no 3 Baltijas valstīm v. prezidentam ir īsākais pilnvaru termiņš ? EE L…" at bounding box center [495, 199] width 536 height 132
click at [260, 185] on p "EE" at bounding box center [494, 185] width 513 height 12
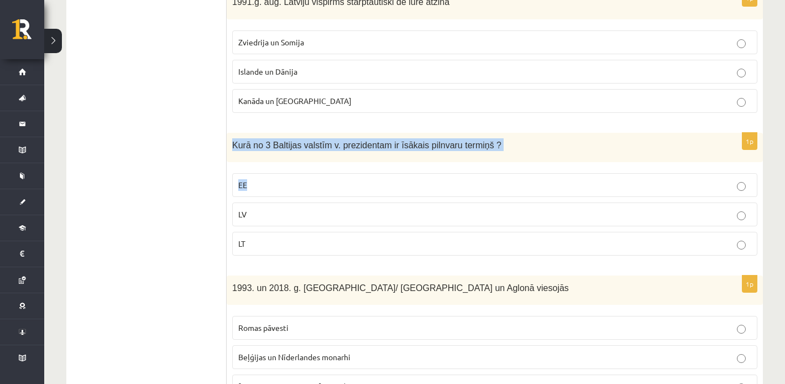
drag, startPoint x: 234, startPoint y: 137, endPoint x: 260, endPoint y: 200, distance: 68.4
click at [260, 200] on div "1p Kurā no 3 Baltijas valstīm v. prezidentam ir īsākais pilnvaru termiņš ? EE L…" at bounding box center [495, 199] width 536 height 132
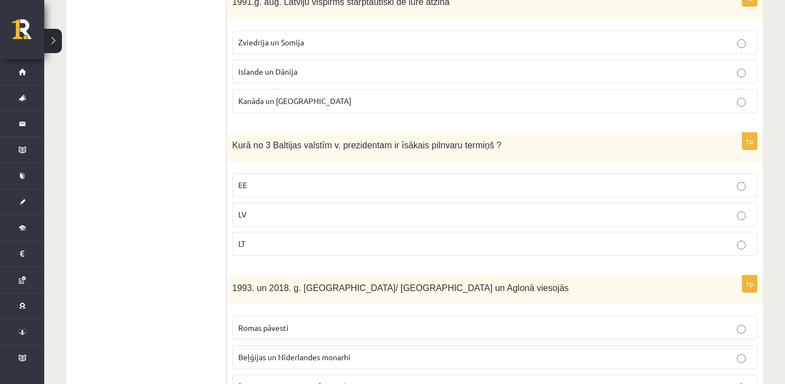
click at [251, 205] on label "LV" at bounding box center [494, 214] width 525 height 24
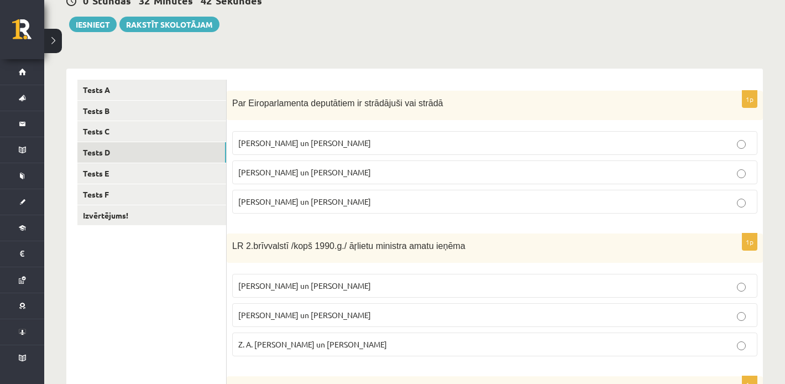
scroll to position [561, 0]
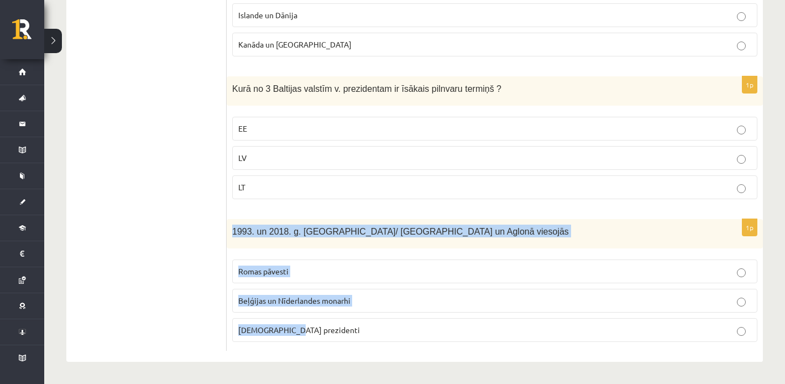
drag, startPoint x: 231, startPoint y: 229, endPoint x: 309, endPoint y: 336, distance: 132.5
click at [309, 336] on div "1p 1993. un 2018. g. Latvijā/ Rīgā un Aglonā viesojās Romas pāvesti Beļģijas un…" at bounding box center [495, 285] width 536 height 132
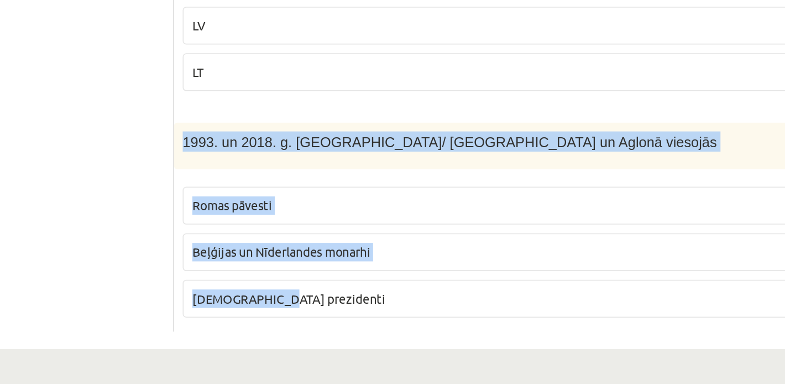
scroll to position [561, 0]
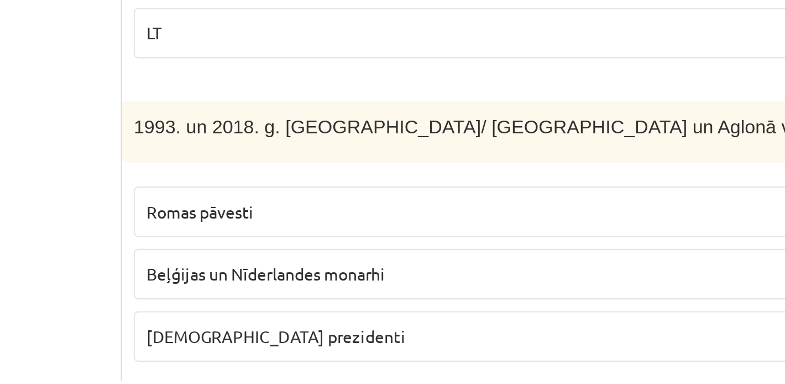
click at [300, 270] on p "Romas pāvesti" at bounding box center [494, 272] width 513 height 12
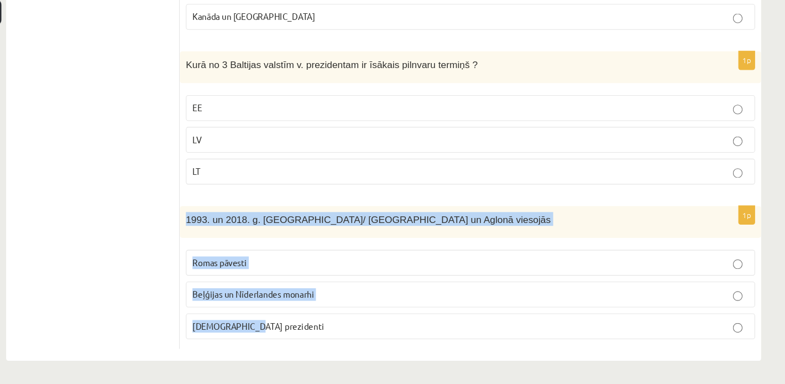
drag, startPoint x: 232, startPoint y: 230, endPoint x: 337, endPoint y: 335, distance: 148.9
click at [337, 335] on div "1p 1993. un 2018. g. Latvijā/ Rīgā un Aglonā viesojās Romas pāvesti Beļģijas un…" at bounding box center [495, 285] width 536 height 132
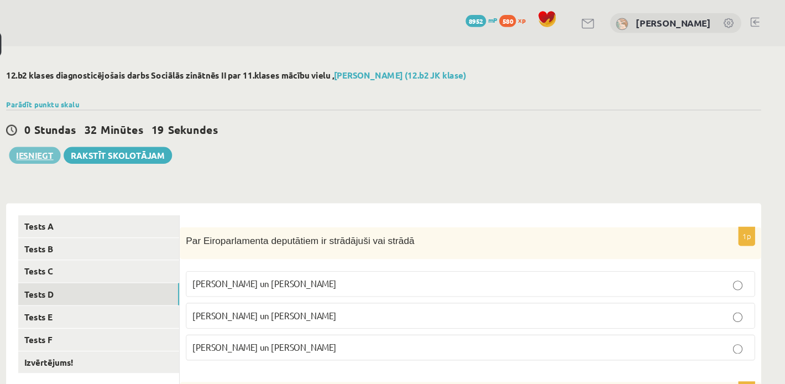
scroll to position [0, 0]
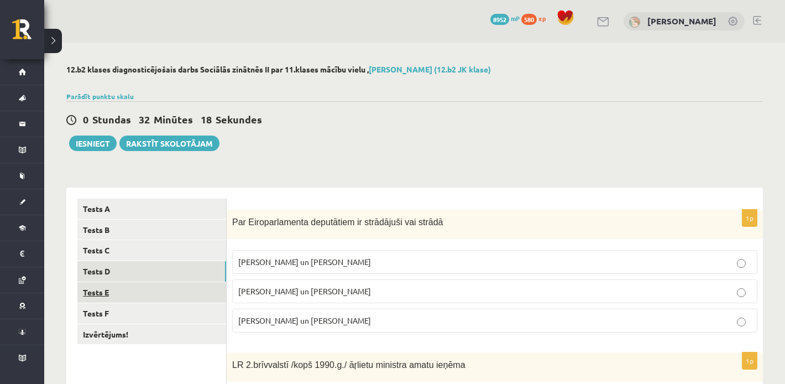
click at [122, 283] on link "Tests E" at bounding box center [151, 292] width 149 height 20
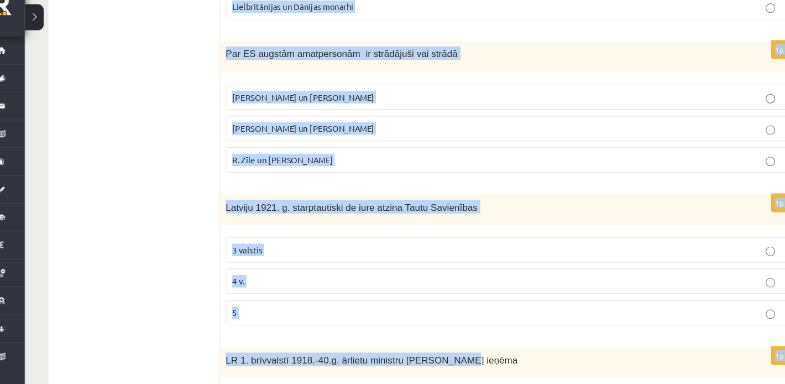
scroll to position [561, 0]
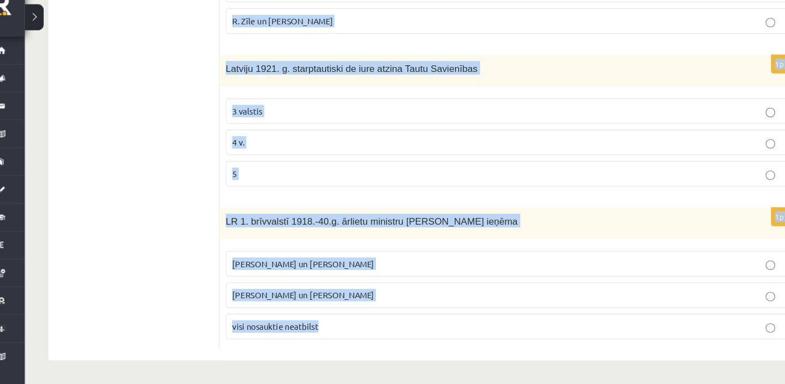
drag, startPoint x: 230, startPoint y: 221, endPoint x: 332, endPoint y: 337, distance: 153.9
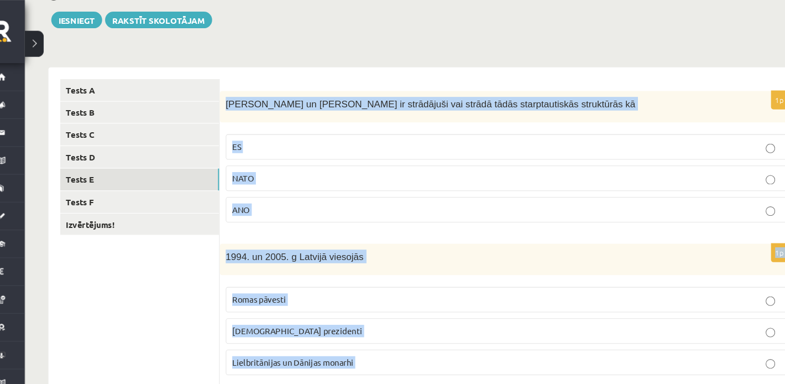
scroll to position [0, 0]
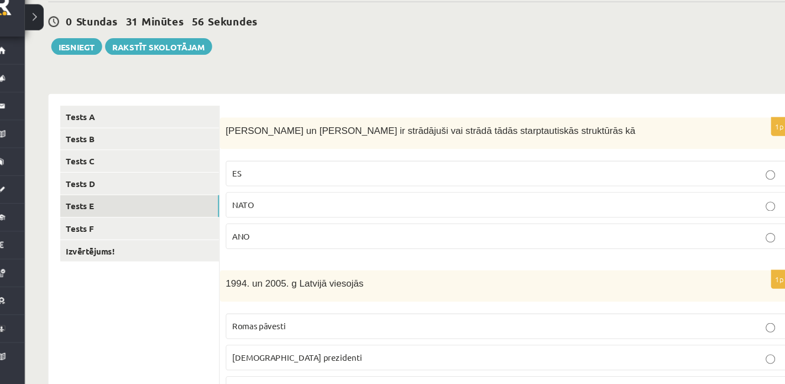
scroll to position [75, 0]
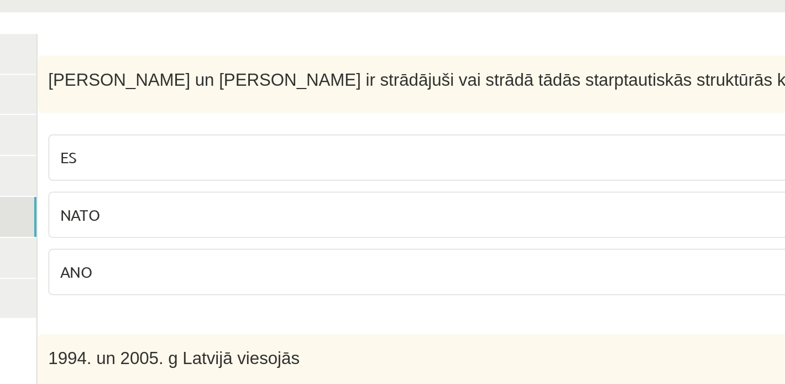
click at [322, 245] on p "ANO" at bounding box center [494, 245] width 513 height 12
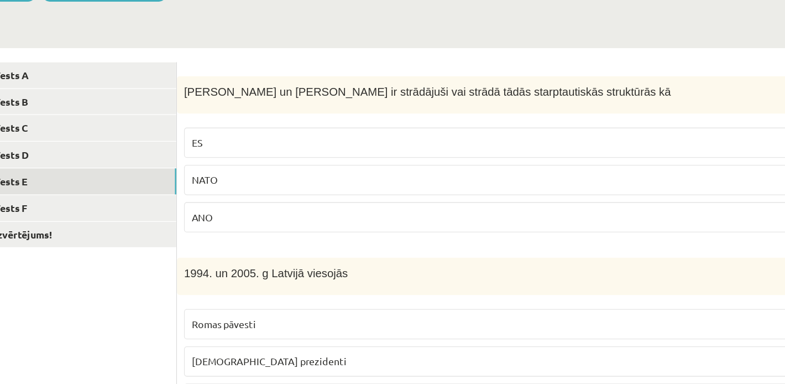
click at [248, 178] on label "ES" at bounding box center [494, 187] width 525 height 24
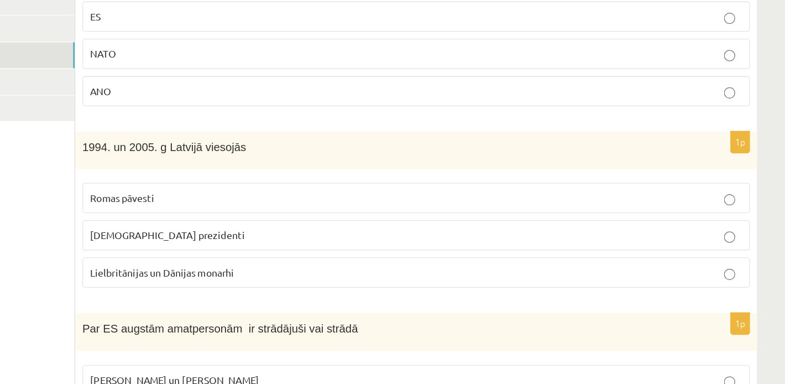
click at [296, 266] on p "ASV prezidenti" at bounding box center [494, 267] width 513 height 12
click at [327, 299] on span "Lielbritānijas un Dānijas monarhi" at bounding box center [294, 296] width 113 height 10
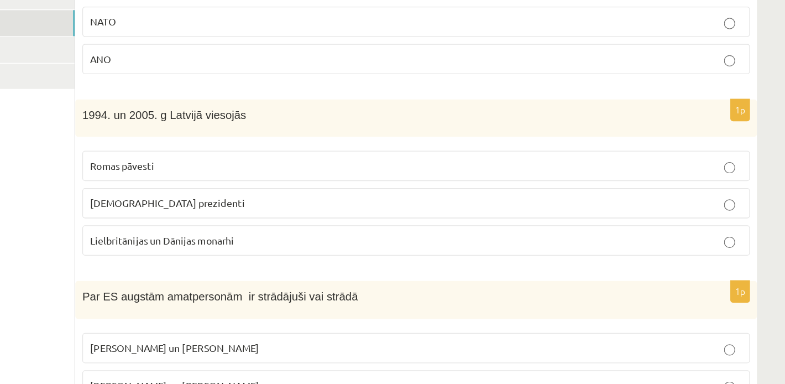
click at [259, 216] on span "Romas pāvesti" at bounding box center [263, 212] width 50 height 10
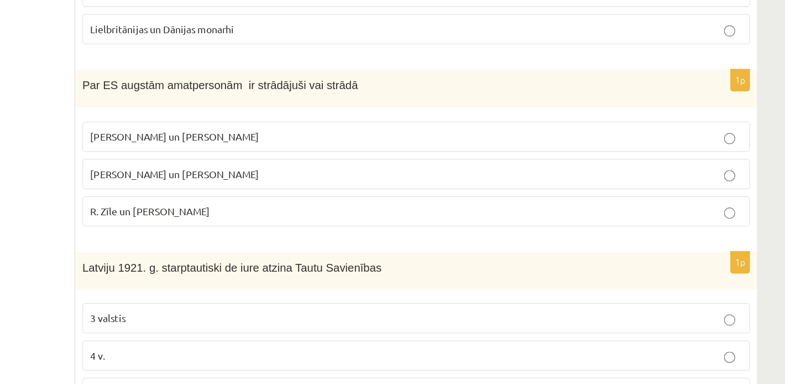
scroll to position [358, 0]
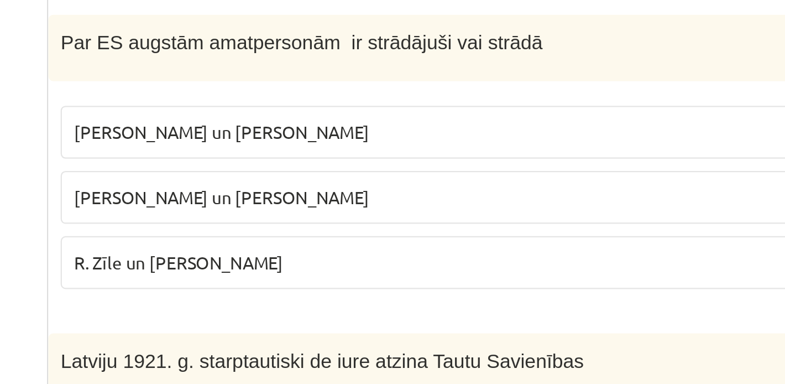
click at [248, 240] on label "R. Zīle un V.Dombrovskis" at bounding box center [494, 249] width 525 height 24
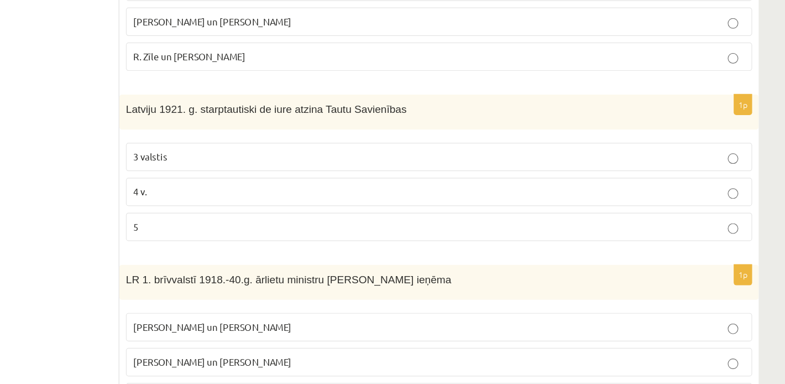
scroll to position [496, 0]
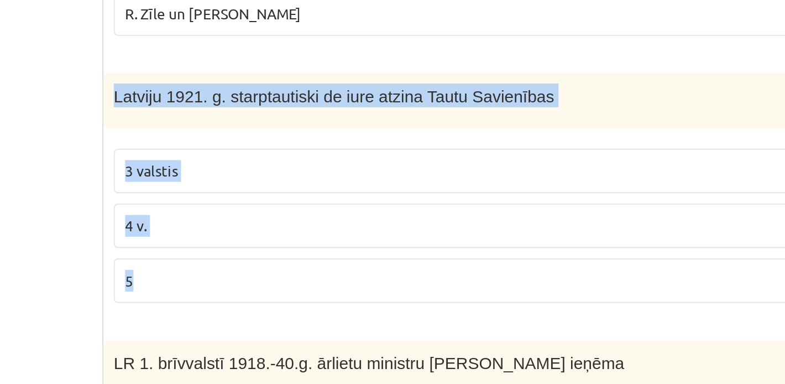
drag, startPoint x: 231, startPoint y: 150, endPoint x: 250, endPoint y: 255, distance: 106.8
click at [250, 255] on div "1p Latviju 1921. g. starptautiski de iure atzina Tautu Savienības 3 valstis 4 v…" at bounding box center [495, 207] width 536 height 132
click at [264, 257] on p "5" at bounding box center [494, 252] width 513 height 12
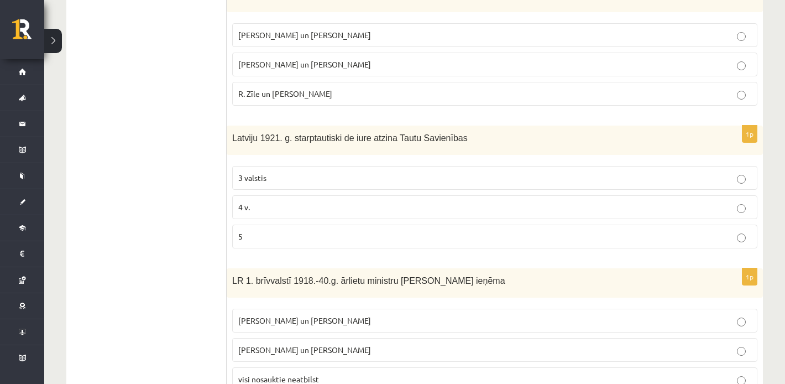
scroll to position [516, 0]
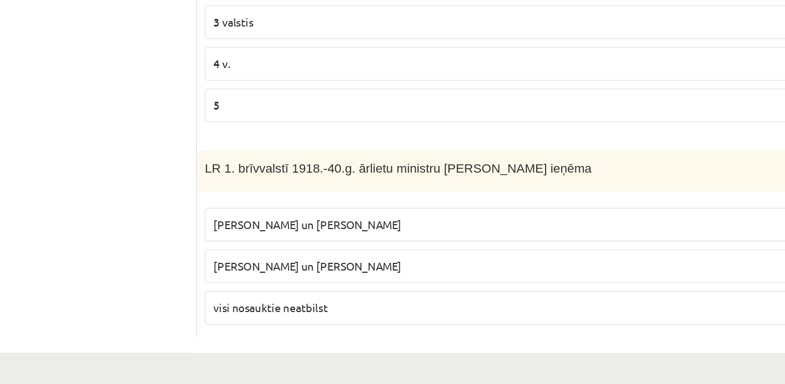
click at [298, 298] on span "E. Rinkēvičs un A. Pabriks" at bounding box center [304, 300] width 133 height 10
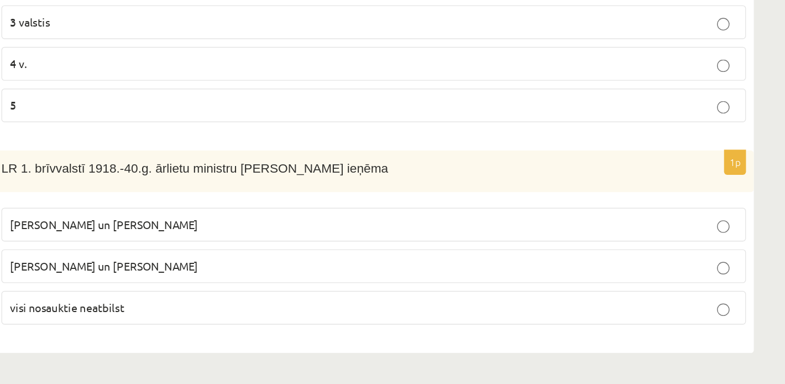
scroll to position [561, 0]
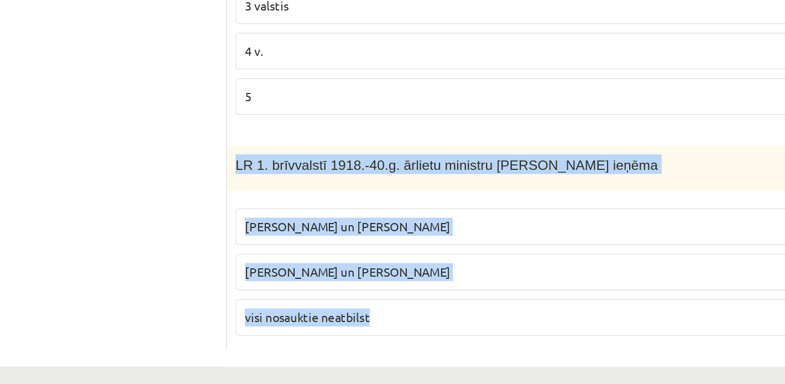
drag, startPoint x: 230, startPoint y: 230, endPoint x: 363, endPoint y: 334, distance: 168.0
click at [363, 334] on div "1p LR 1. brīvvalstī 1918.-40.g. ārlietu ministru amatu ieņēma Z. Meierovics un …" at bounding box center [495, 285] width 536 height 132
click at [311, 272] on span "Z. Meierovics un V. Munters" at bounding box center [304, 271] width 133 height 10
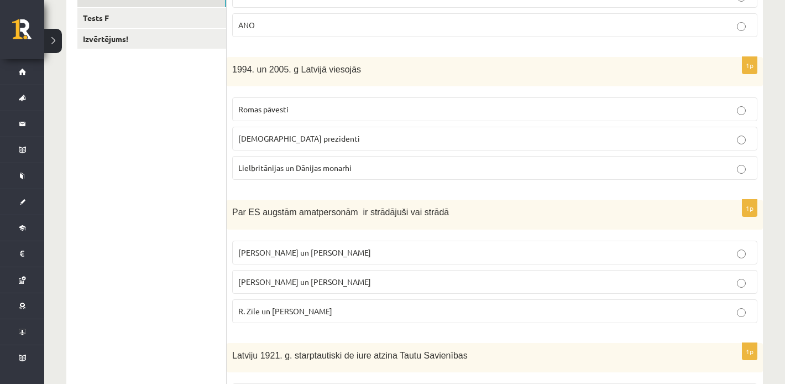
scroll to position [0, 0]
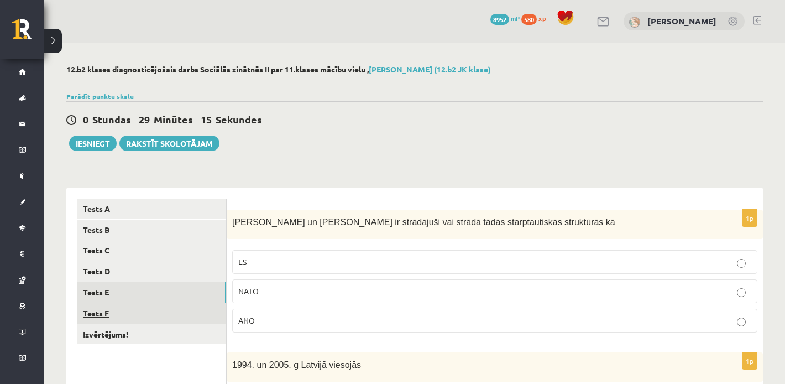
click at [149, 309] on link "Tests F" at bounding box center [151, 313] width 149 height 20
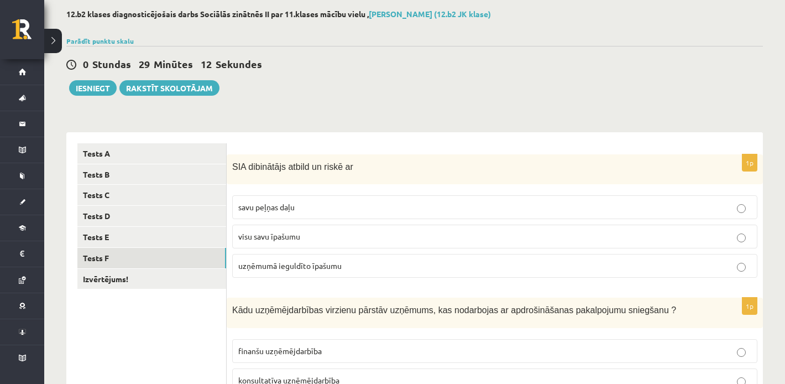
scroll to position [57, 0]
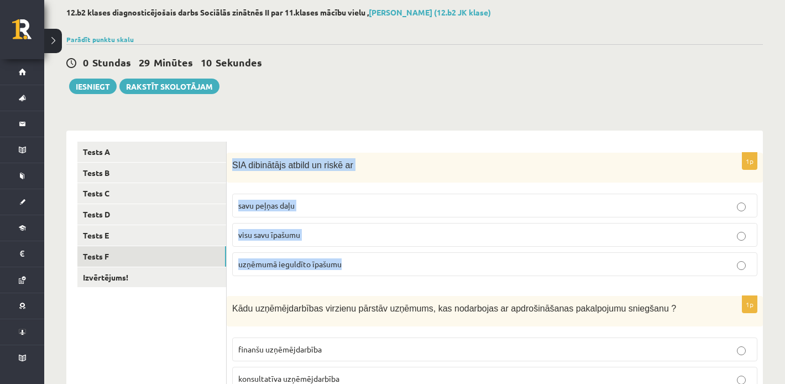
drag, startPoint x: 231, startPoint y: 162, endPoint x: 388, endPoint y: 278, distance: 194.9
click at [388, 278] on div "1p SIA dibinātājs atbild un riskē ar savu peļņas daļu visu savu īpašumu uzņēmum…" at bounding box center [495, 219] width 536 height 133
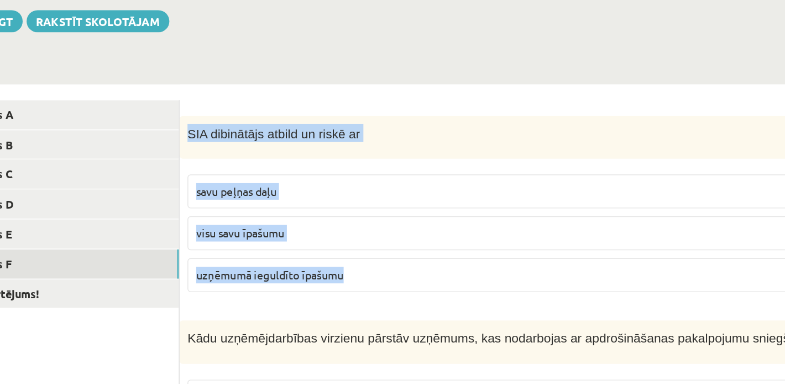
click at [261, 271] on label "uzņēmumā ieguldīto īpašumu" at bounding box center [494, 264] width 525 height 24
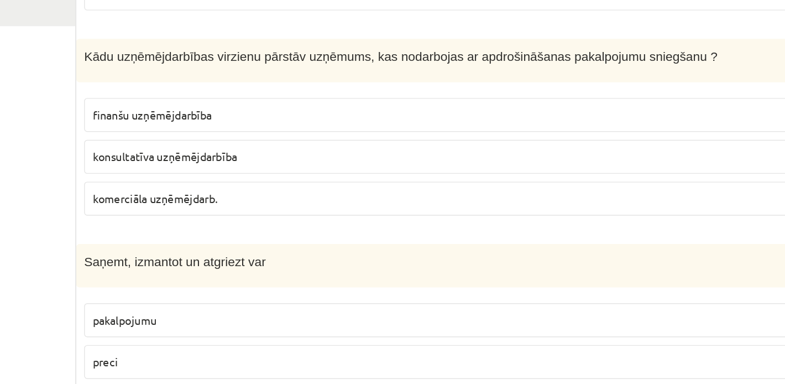
scroll to position [211, 0]
click at [351, 200] on p "finanšu uzņēmējdarbība" at bounding box center [494, 195] width 513 height 12
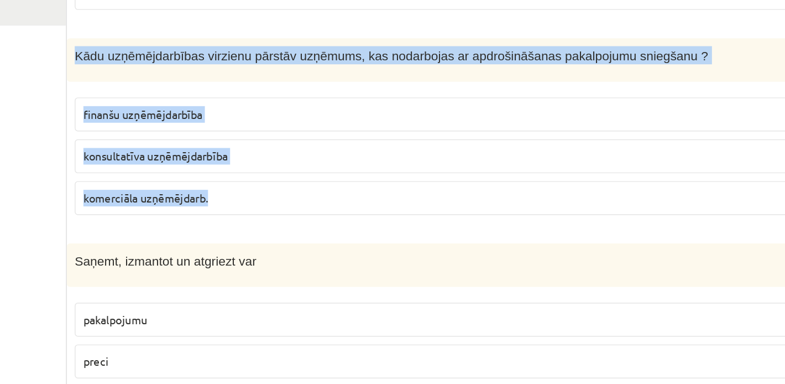
drag, startPoint x: 230, startPoint y: 151, endPoint x: 366, endPoint y: 262, distance: 175.6
click at [366, 262] on div "1p Kādu uzņēmējdarbības virzienu pārstāv uzņēmums, kas nodarbojas ar apdrošināš…" at bounding box center [495, 207] width 536 height 133
click at [266, 249] on span "komerciāla uzņēmējdarb." at bounding box center [281, 253] width 87 height 10
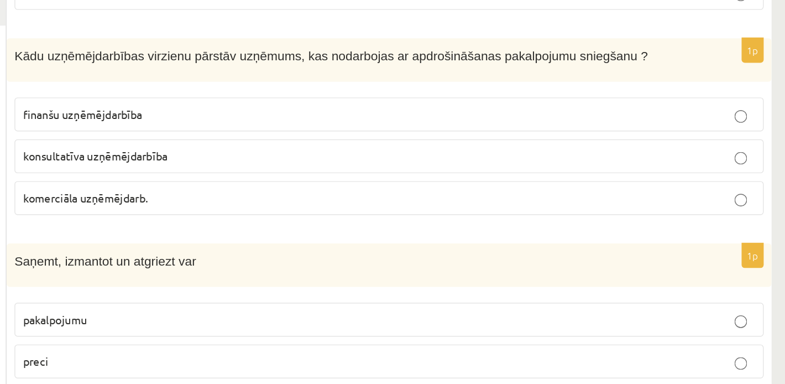
click at [314, 193] on span "finanšu uzņēmējdarbība" at bounding box center [279, 195] width 83 height 10
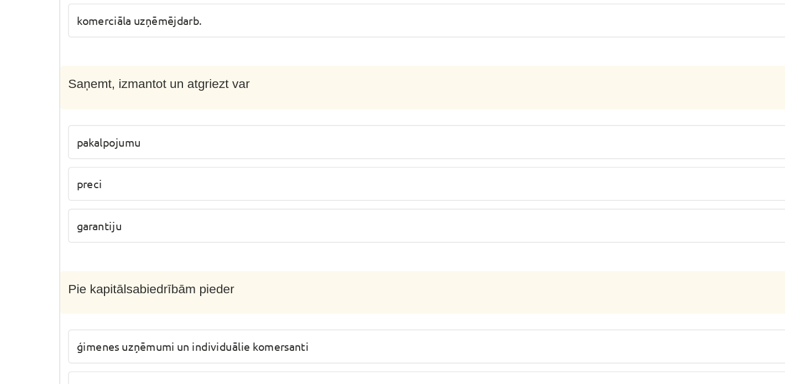
scroll to position [336, 0]
click at [297, 246] on p "preci" at bounding box center [494, 243] width 513 height 12
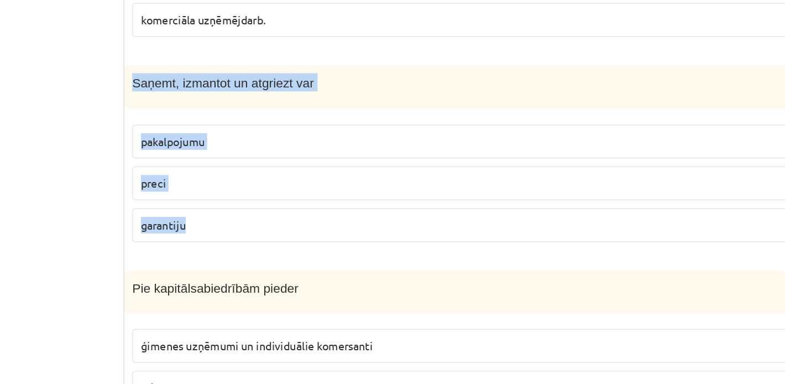
drag, startPoint x: 233, startPoint y: 172, endPoint x: 284, endPoint y: 288, distance: 126.7
click at [285, 289] on div "1p Saņemt, izmantot un atgriezt var pakalpojumu preci garantiju" at bounding box center [495, 226] width 536 height 133
click at [278, 272] on p "garantiju" at bounding box center [494, 272] width 513 height 12
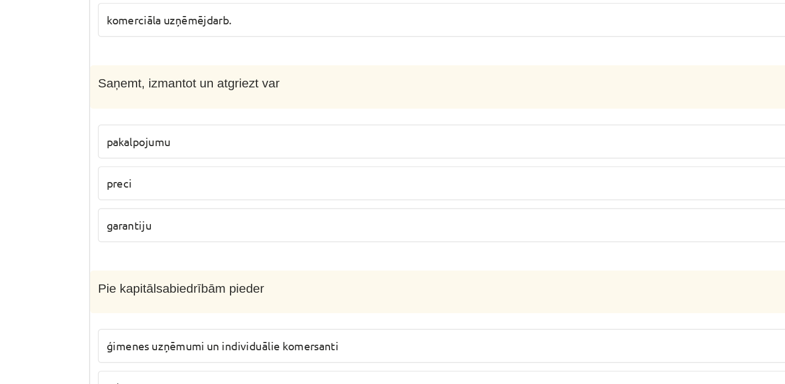
click at [274, 235] on label "preci" at bounding box center [494, 243] width 525 height 24
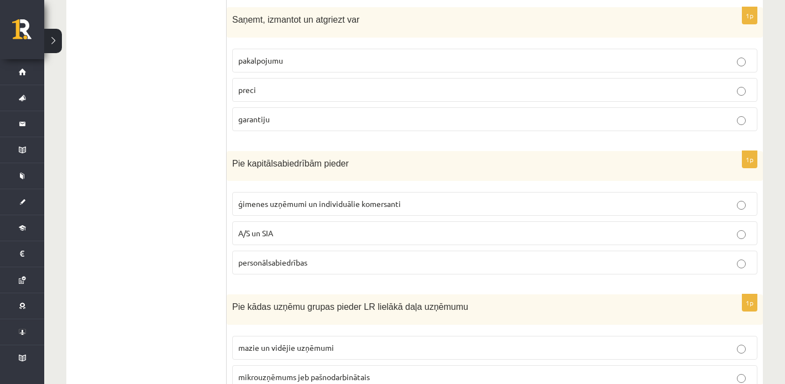
scroll to position [498, 0]
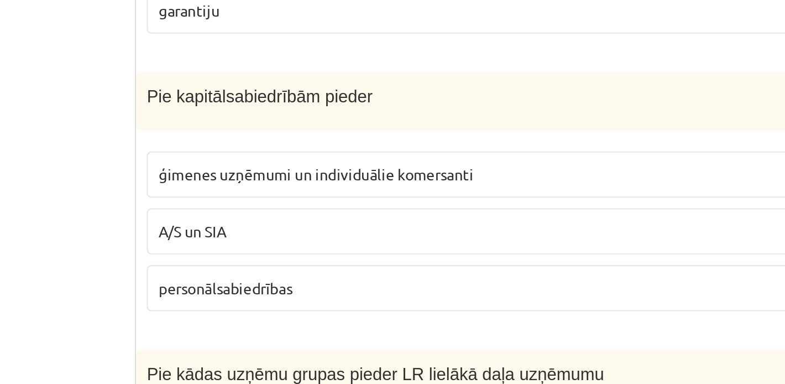
click at [259, 196] on span "ģimenes uzņēmumi un individuālie komersanti" at bounding box center [319, 194] width 162 height 10
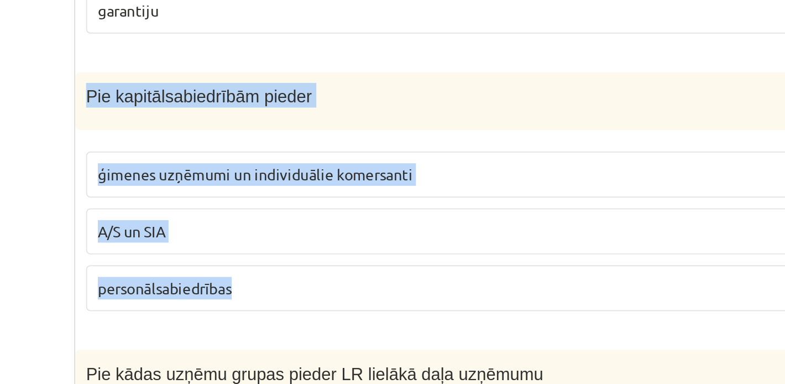
drag, startPoint x: 231, startPoint y: 155, endPoint x: 319, endPoint y: 256, distance: 133.9
click at [319, 256] on div "1p Pie kapitālsabiedrībām pieder ģimenes uzņēmumi un individuālie komersanti A/…" at bounding box center [495, 207] width 536 height 133
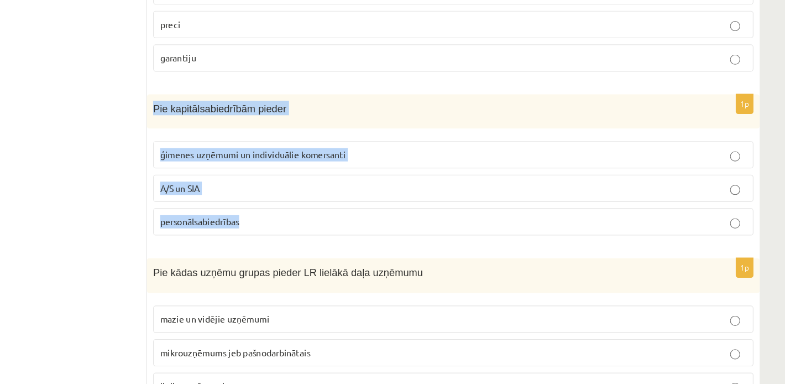
scroll to position [548, 0]
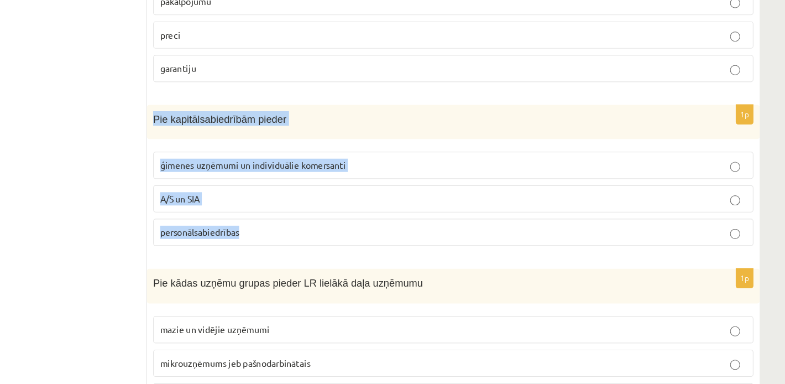
click at [290, 173] on p "A/S un SIA" at bounding box center [494, 174] width 513 height 12
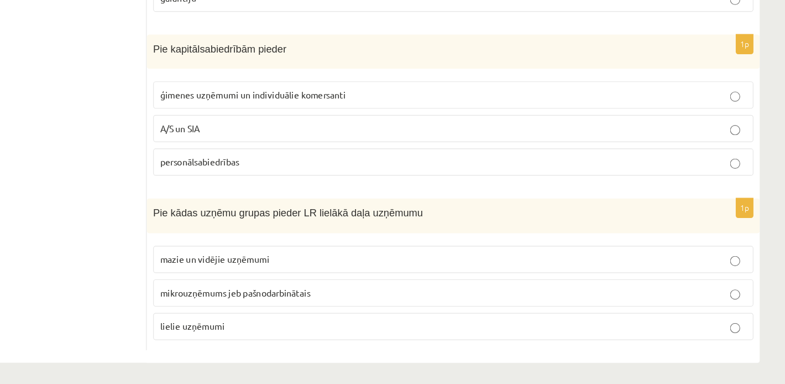
scroll to position [565, 0]
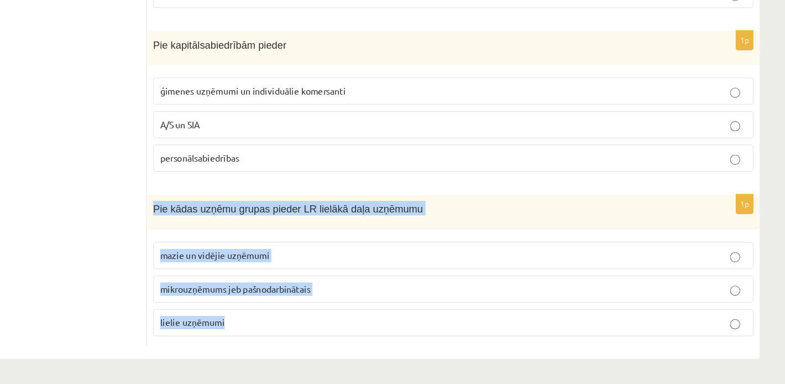
drag, startPoint x: 229, startPoint y: 234, endPoint x: 333, endPoint y: 355, distance: 159.5
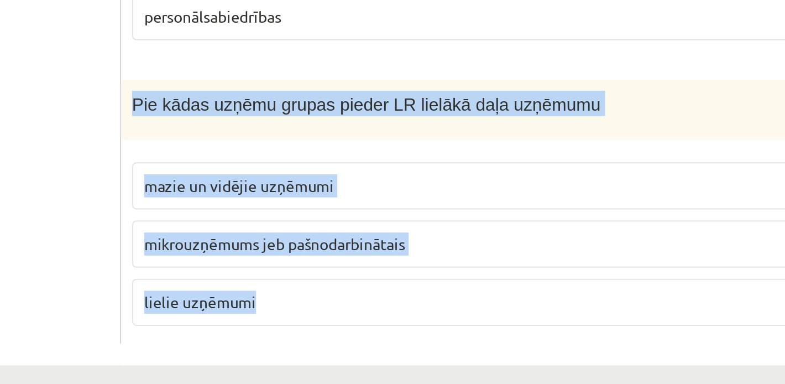
click at [303, 306] on label "mikrouzņēmums jeb pašnodarbinātais" at bounding box center [494, 300] width 525 height 24
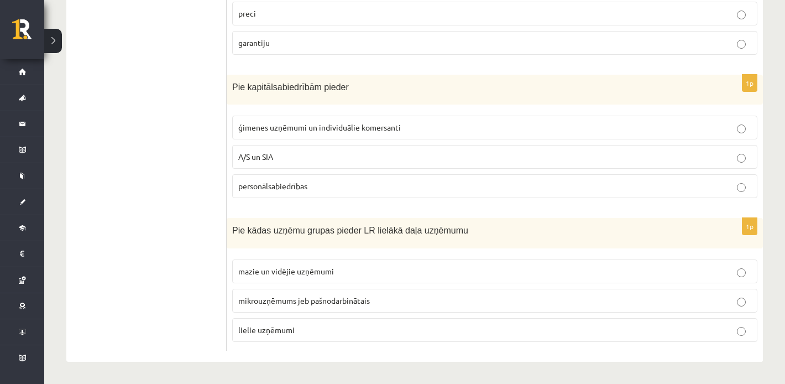
click at [269, 260] on label "mazie un vidējie uzņēmumi" at bounding box center [494, 271] width 525 height 24
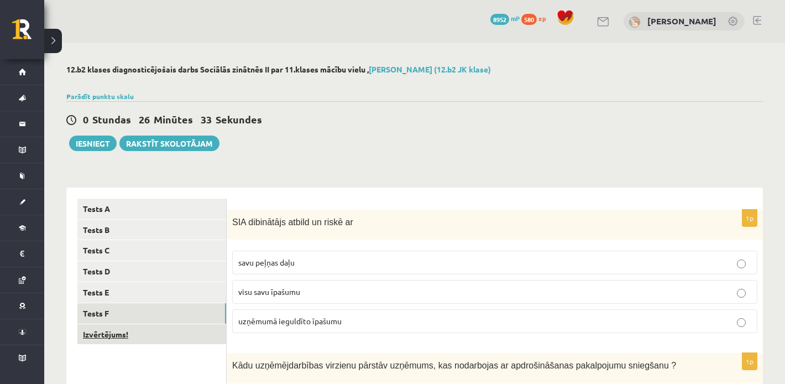
click at [153, 327] on link "Izvērtējums!" at bounding box center [151, 334] width 149 height 20
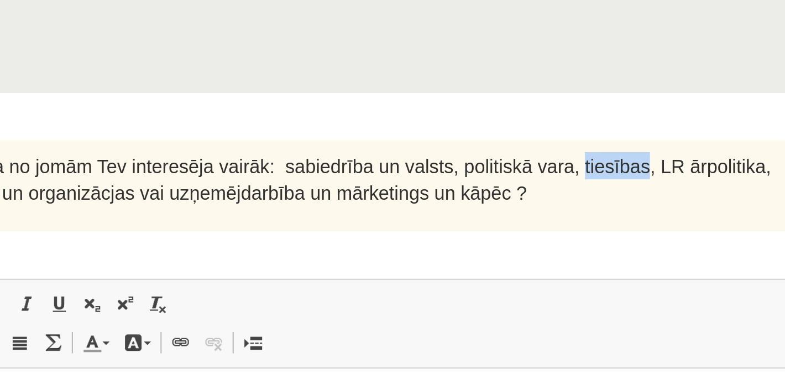
drag, startPoint x: 602, startPoint y: 223, endPoint x: 634, endPoint y: 223, distance: 32.1
click at [634, 223] on span "IZSAKI ATTIEKSMI, kura no jomām Tev interesēja vairāk: sabiedrība un valsts, po…" at bounding box center [460, 228] width 456 height 22
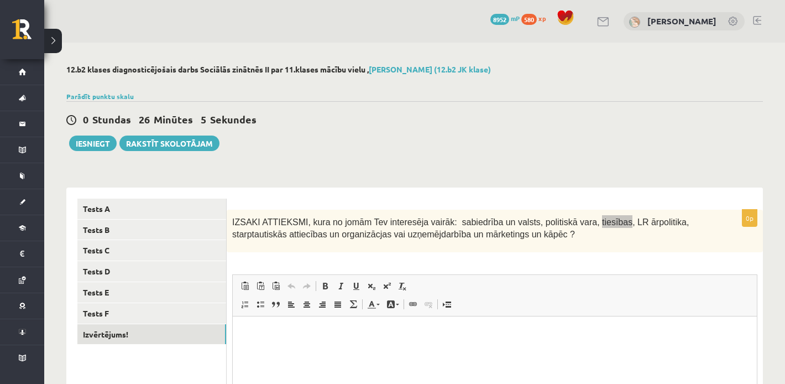
click at [400, 349] on html at bounding box center [495, 333] width 524 height 34
paste body "Rich Text Editor, wiswyg-editor-user-answer-47024758398280"
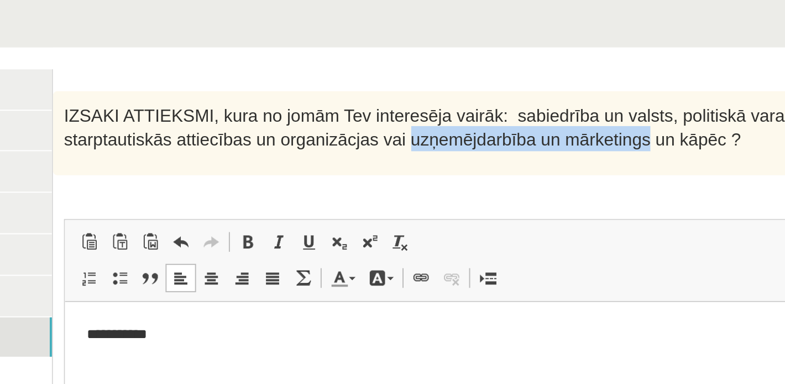
drag, startPoint x: 409, startPoint y: 235, endPoint x: 530, endPoint y: 235, distance: 120.5
click at [530, 235] on span "IZSAKI ATTIEKSMI, kura no jomām Tev interesēja vairāk: sabiedrība un valsts, po…" at bounding box center [460, 228] width 456 height 22
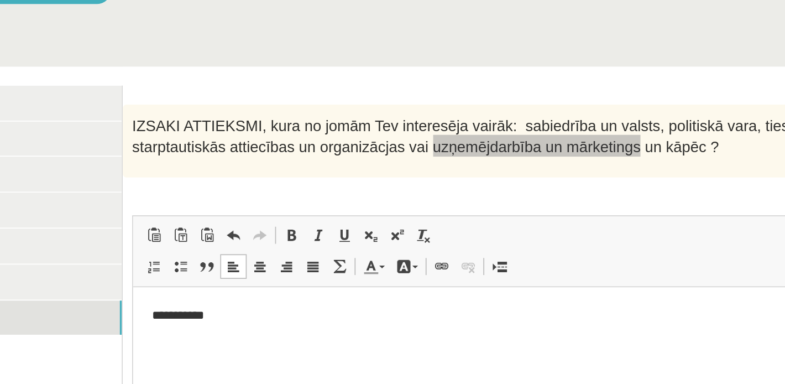
click at [197, 308] on p "**********" at bounding box center [395, 304] width 502 height 12
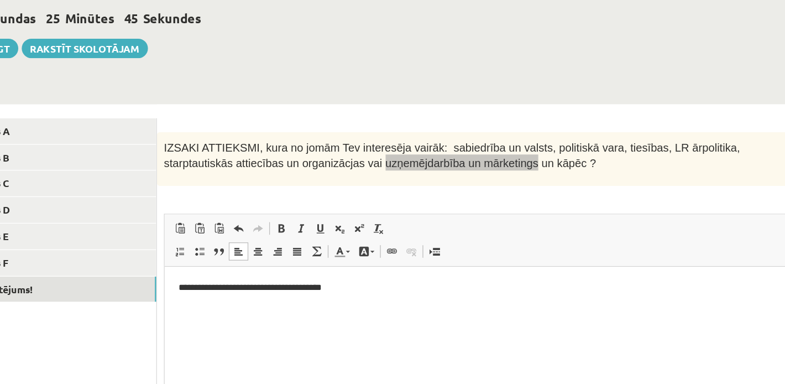
scroll to position [25, 0]
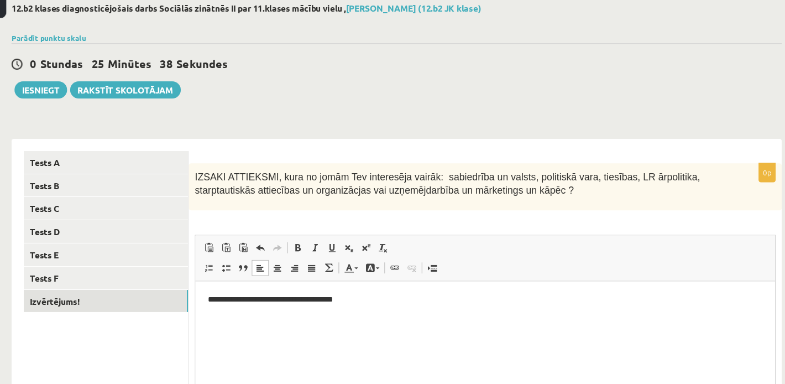
click at [519, 197] on span "IZSAKI ATTIEKSMI, kura no jomām Tev interesēja vairāk: sabiedrība un valsts, po…" at bounding box center [460, 203] width 456 height 22
click at [202, 299] on html "**********" at bounding box center [457, 298] width 524 height 34
click at [253, 300] on p "**********" at bounding box center [457, 298] width 502 height 12
click at [374, 304] on html "**********" at bounding box center [457, 298] width 524 height 34
click at [205, 296] on html "**********" at bounding box center [457, 298] width 524 height 34
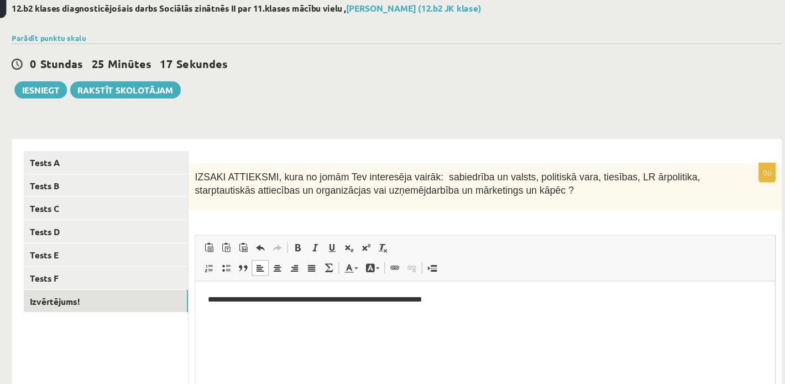
scroll to position [25, 0]
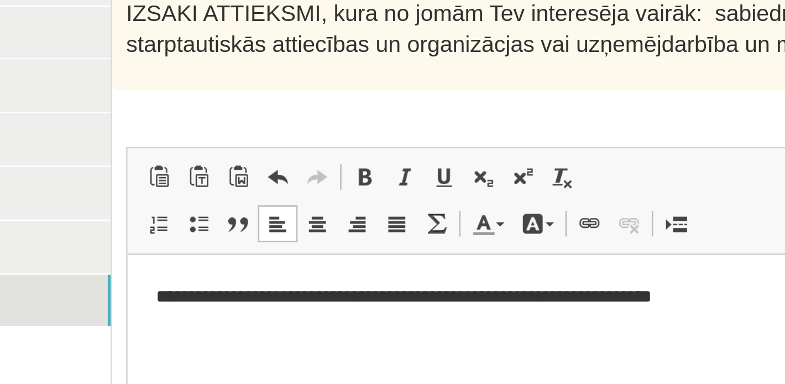
click at [217, 271] on p "**********" at bounding box center [389, 272] width 502 height 12
click at [227, 274] on p "**********" at bounding box center [389, 272] width 502 height 12
click at [268, 271] on p "**********" at bounding box center [389, 272] width 502 height 12
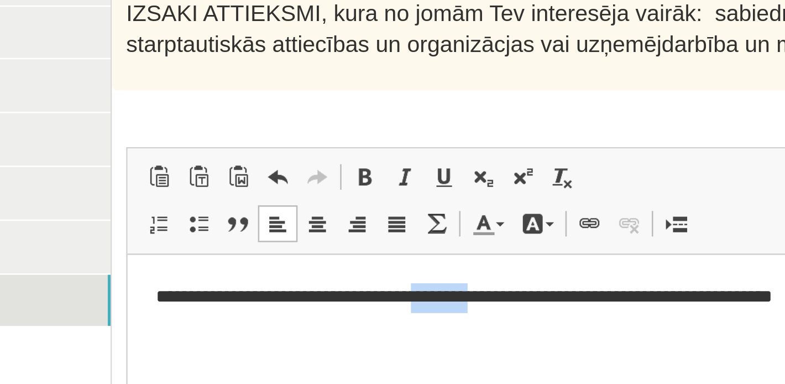
click at [268, 271] on p "**********" at bounding box center [389, 272] width 502 height 12
click at [253, 271] on p "**********" at bounding box center [389, 272] width 502 height 12
click at [280, 271] on p "**********" at bounding box center [389, 272] width 502 height 12
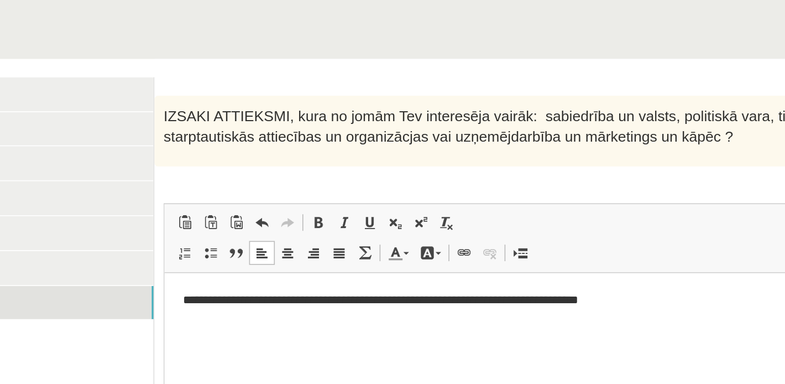
click at [466, 287] on p "**********" at bounding box center [426, 289] width 502 height 12
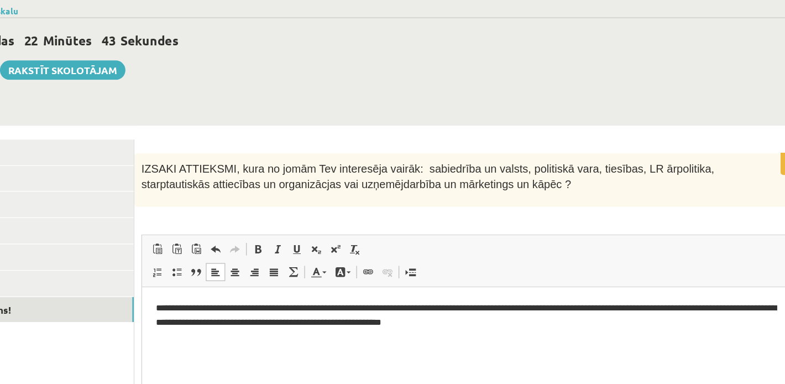
click at [418, 319] on p "**********" at bounding box center [404, 309] width 502 height 23
click at [416, 317] on p "**********" at bounding box center [404, 309] width 502 height 23
click at [495, 312] on p "**********" at bounding box center [404, 309] width 502 height 23
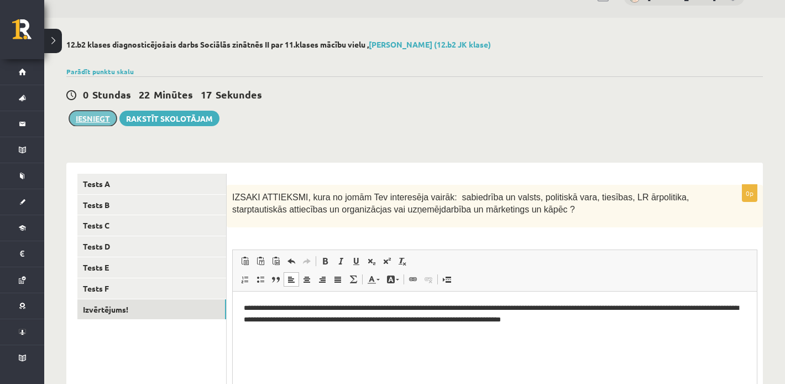
click at [86, 119] on button "Iesniegt" at bounding box center [93, 118] width 48 height 15
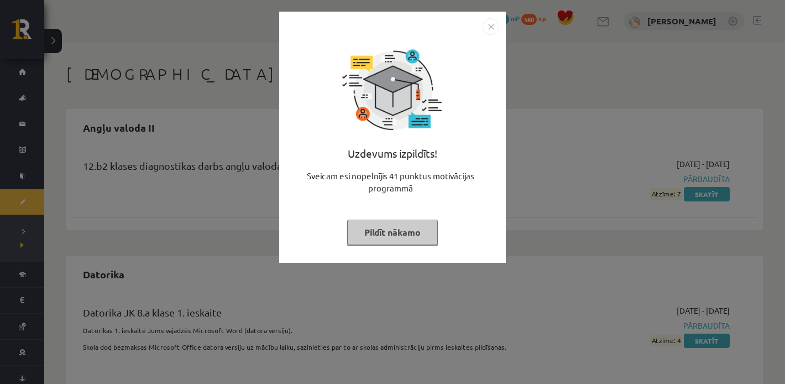
click at [374, 232] on button "Pildīt nākamo" at bounding box center [392, 231] width 91 height 25
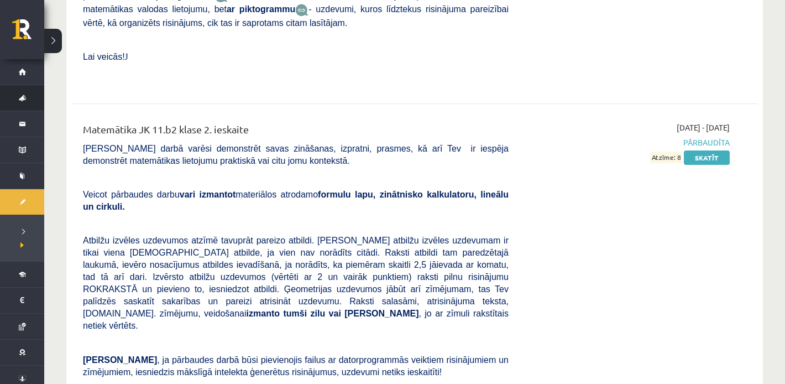
scroll to position [7145, 0]
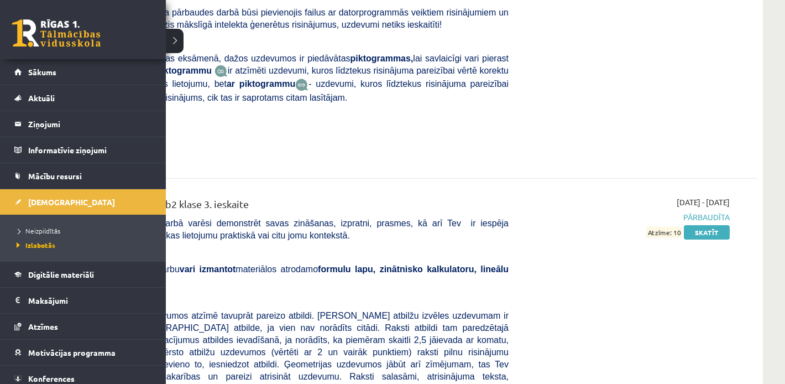
click at [33, 39] on link at bounding box center [56, 33] width 88 height 28
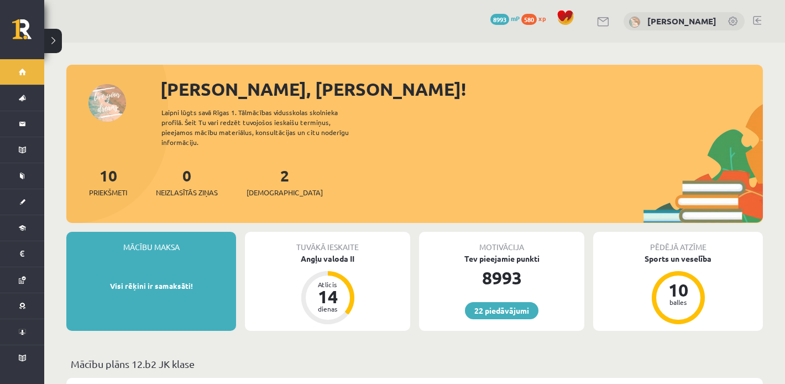
click at [491, 21] on span "8993" at bounding box center [499, 19] width 19 height 11
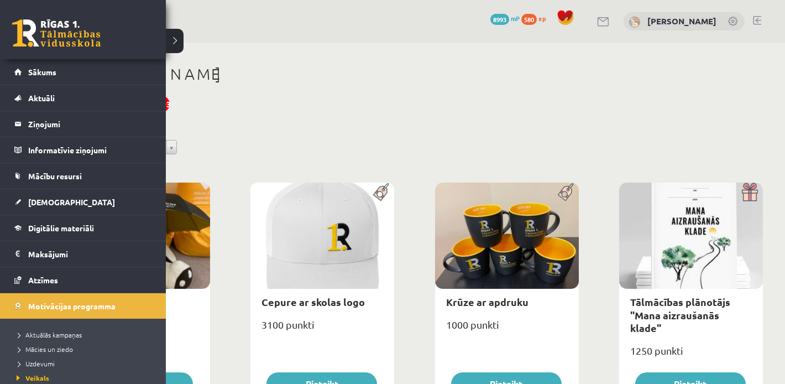
click at [31, 18] on div "0 Dāvanas 8993 mP 580 xp" at bounding box center [83, 29] width 166 height 59
click at [43, 29] on link at bounding box center [56, 33] width 88 height 28
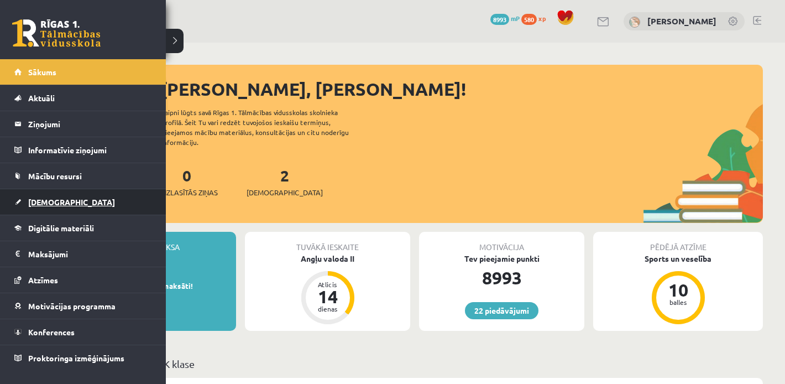
click at [42, 198] on span "[DEMOGRAPHIC_DATA]" at bounding box center [71, 202] width 87 height 10
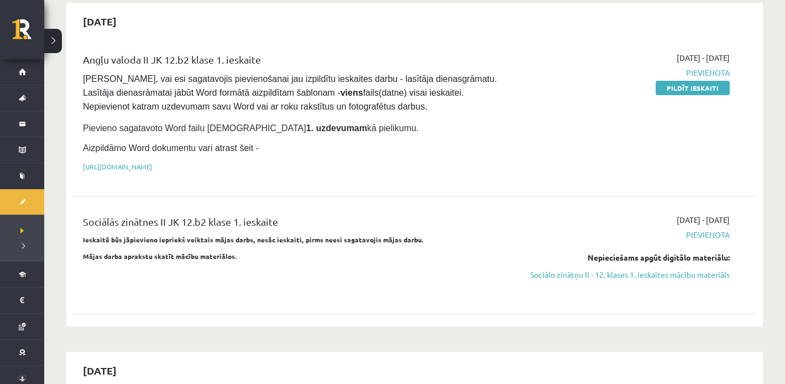
scroll to position [597, 0]
click at [535, 268] on link "Sociālo zinātņu II - 12. klases 1. ieskaites mācību materiāls" at bounding box center [627, 274] width 204 height 12
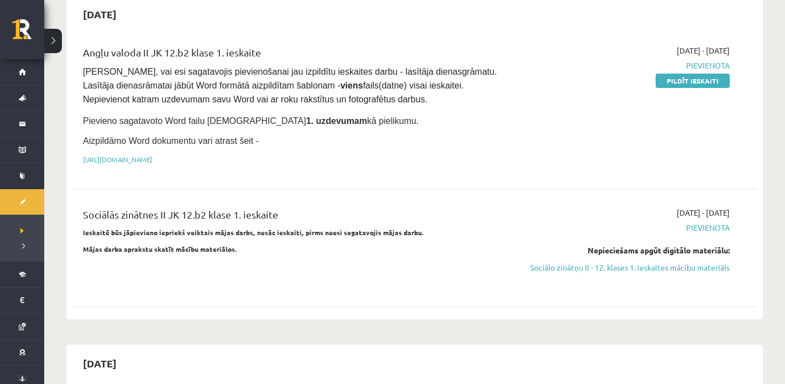
scroll to position [606, 0]
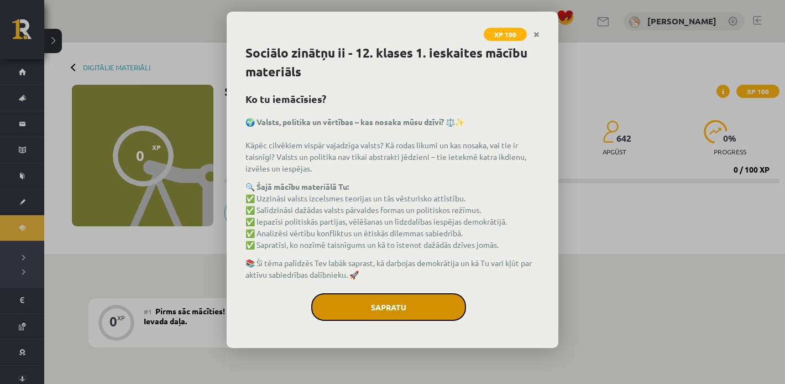
click at [393, 304] on button "Sapratu" at bounding box center [388, 307] width 155 height 28
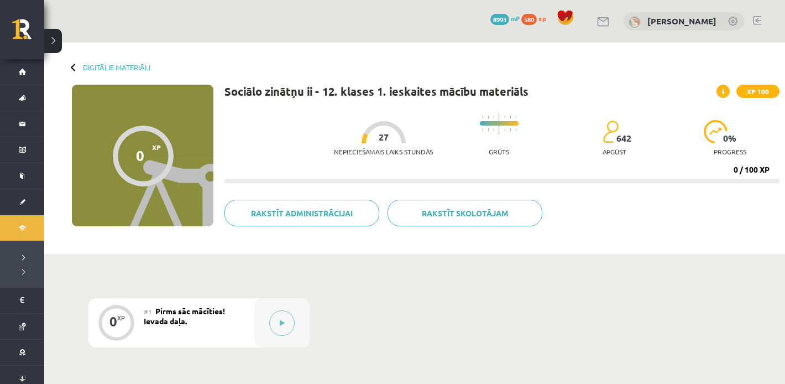
click at [553, 168] on div "Nepieciešamais laiks stundās 27 Grūts 642 apgūst 0 % progress 0 / 100 XP" at bounding box center [501, 145] width 555 height 76
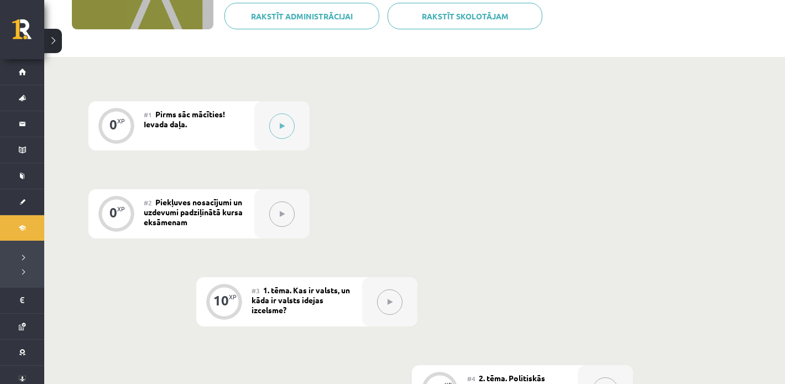
scroll to position [125, 0]
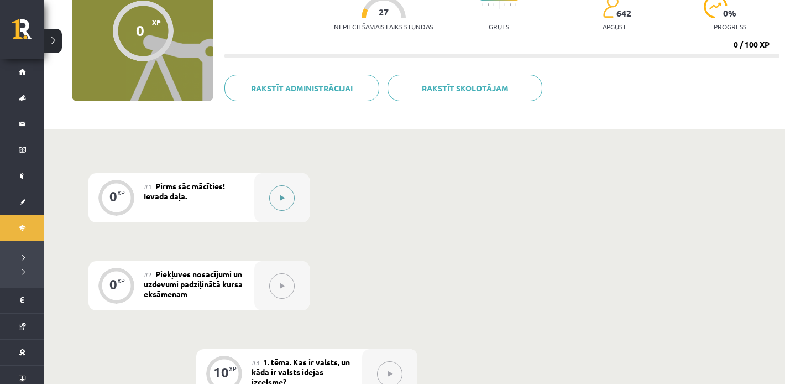
click at [272, 209] on div at bounding box center [281, 197] width 55 height 49
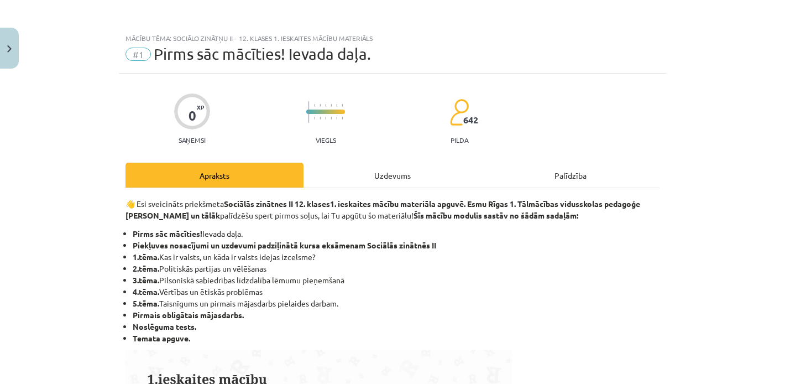
scroll to position [726, 0]
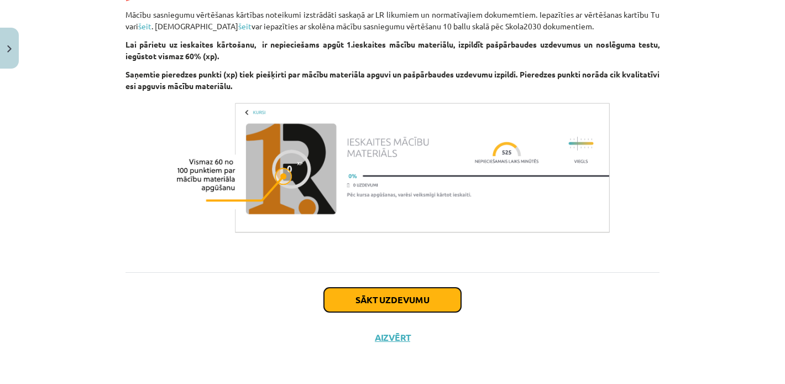
click at [401, 306] on button "Sākt uzdevumu" at bounding box center [392, 299] width 137 height 24
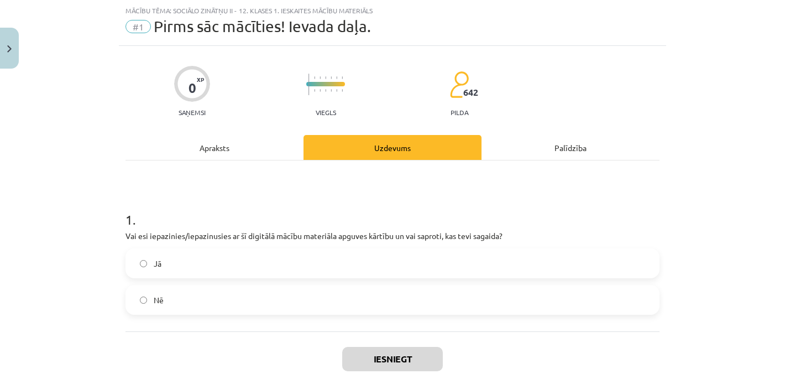
scroll to position [28, 0]
click at [213, 271] on label "Jā" at bounding box center [393, 263] width 532 height 28
click at [375, 372] on div "Iesniegt Aizvērt" at bounding box center [392, 369] width 534 height 77
click at [373, 363] on button "Iesniegt" at bounding box center [392, 358] width 101 height 24
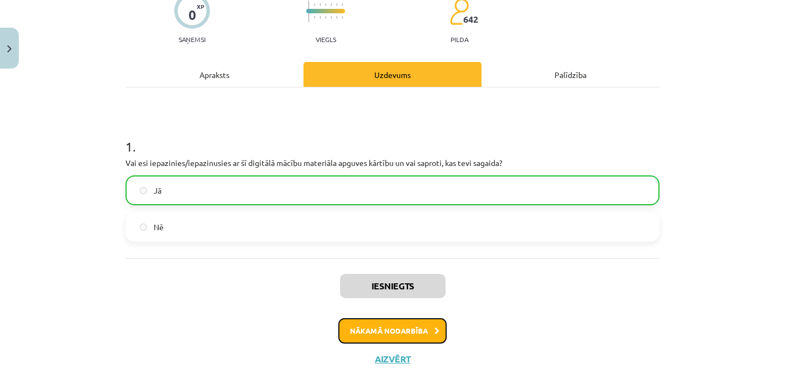
click at [376, 332] on button "Nākamā nodarbība" at bounding box center [392, 330] width 108 height 25
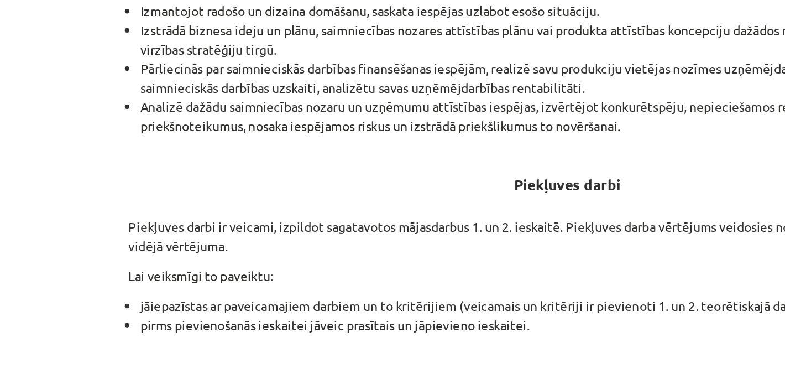
scroll to position [409, 0]
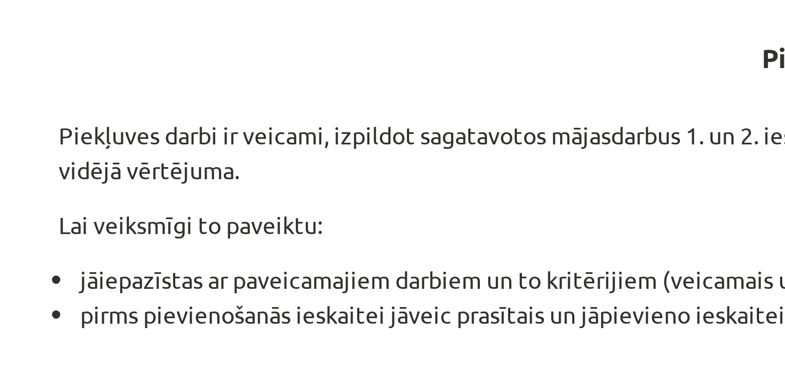
click at [270, 205] on p "Lai veiksmīgi to paveiktu:" at bounding box center [392, 204] width 534 height 12
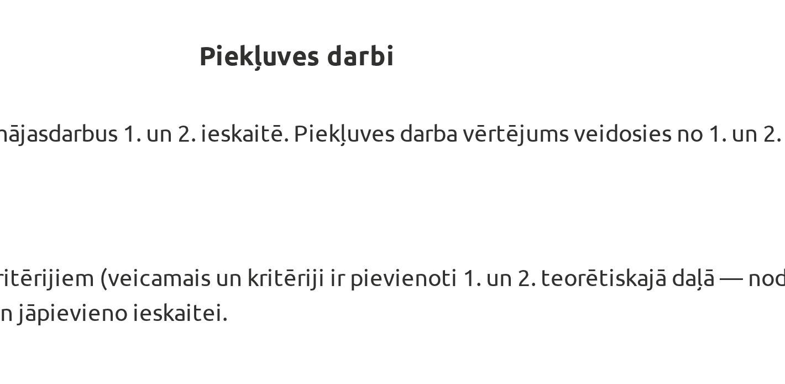
click at [458, 206] on p "Lai veiksmīgi to paveiktu:" at bounding box center [392, 204] width 534 height 12
click at [456, 202] on p "Lai veiksmīgi to paveiktu:" at bounding box center [392, 204] width 534 height 12
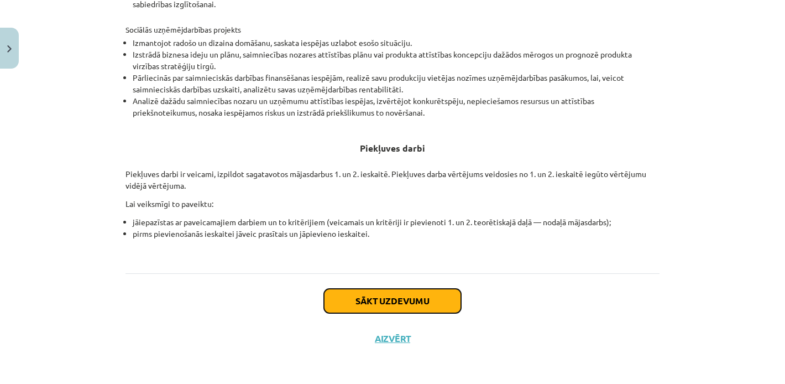
click at [430, 301] on button "Sākt uzdevumu" at bounding box center [392, 300] width 137 height 24
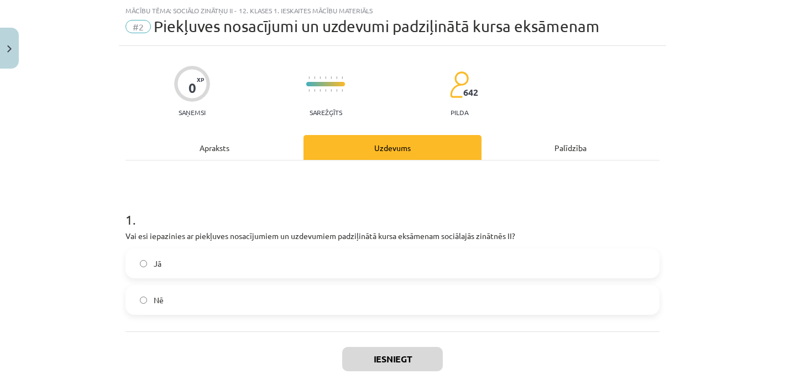
scroll to position [28, 0]
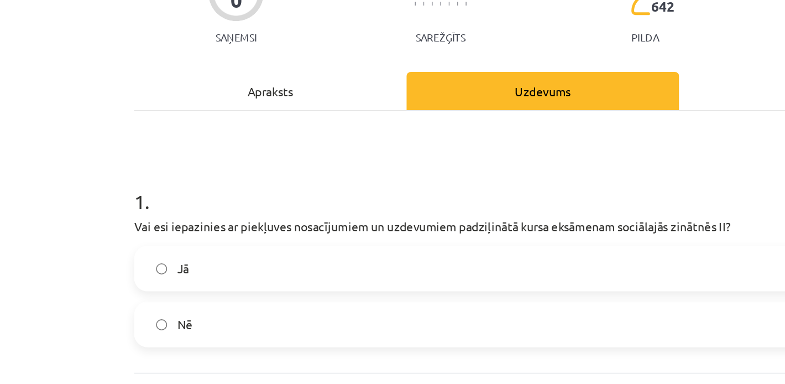
click at [171, 275] on label "Jā" at bounding box center [393, 263] width 532 height 28
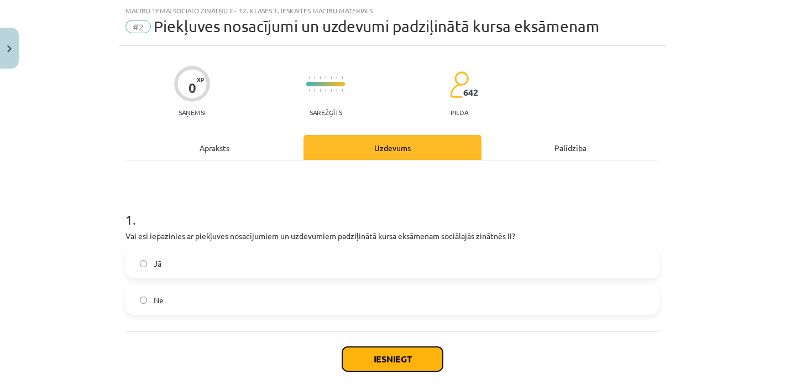
click at [377, 347] on button "Iesniegt" at bounding box center [392, 358] width 101 height 24
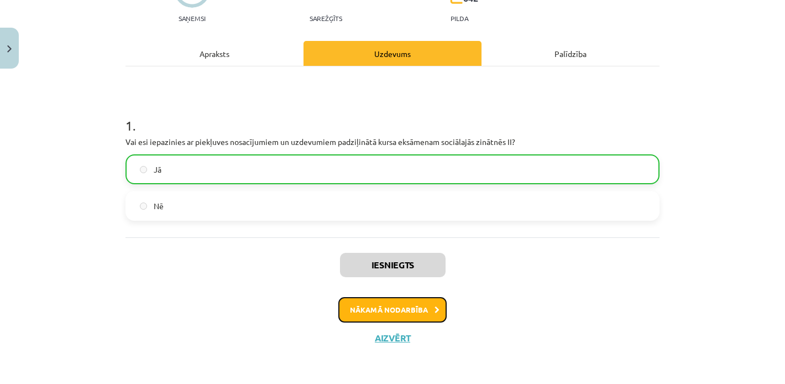
click at [380, 304] on button "Nākamā nodarbība" at bounding box center [392, 309] width 108 height 25
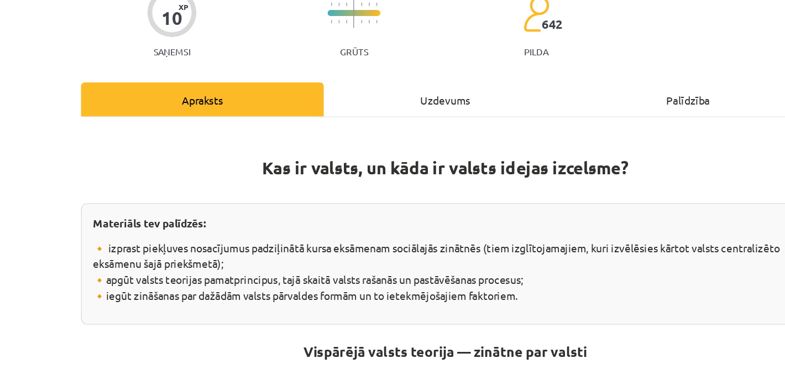
scroll to position [124, 0]
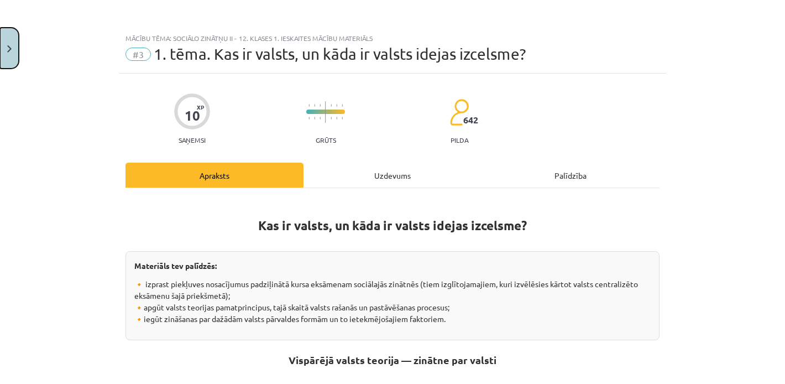
click at [13, 41] on button "Close" at bounding box center [9, 48] width 19 height 41
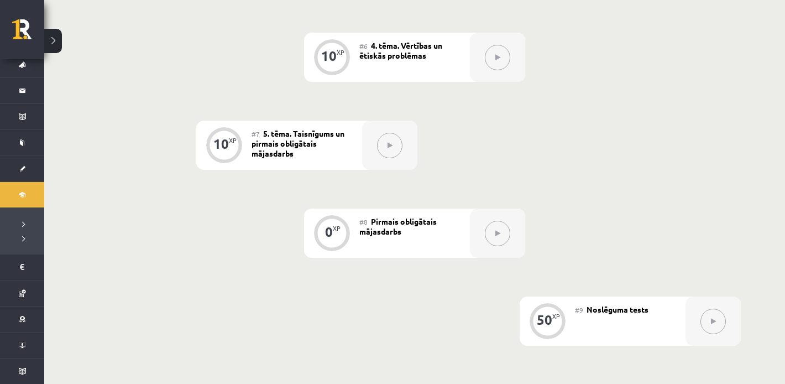
scroll to position [948, 0]
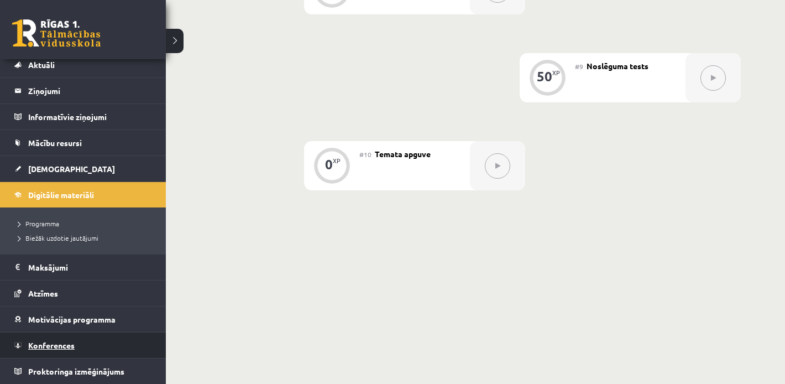
click at [34, 351] on link "Konferences" at bounding box center [83, 344] width 138 height 25
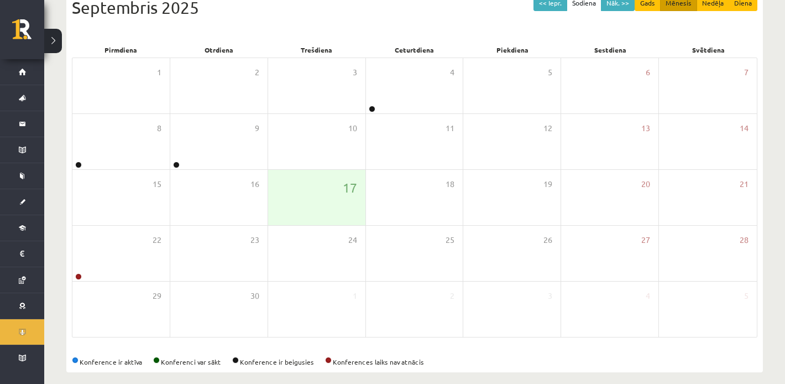
scroll to position [134, 0]
click at [542, 9] on button "<< Iepr." at bounding box center [550, 2] width 34 height 16
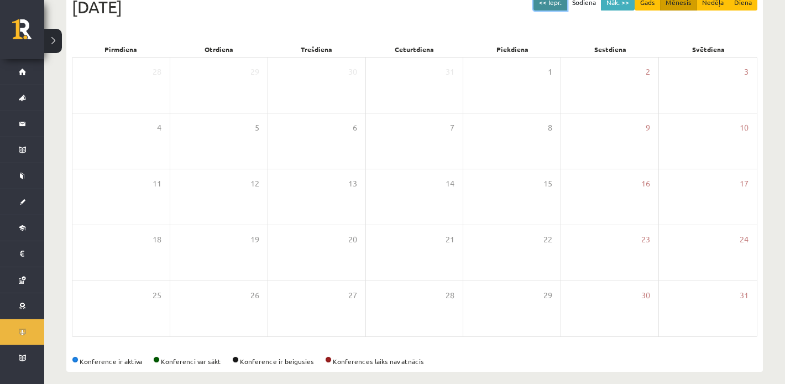
click at [542, 9] on button "<< Iepr." at bounding box center [550, 2] width 34 height 16
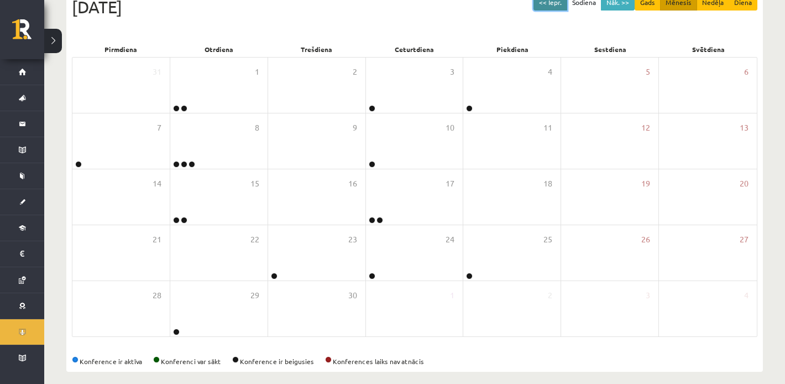
click at [542, 9] on button "<< Iepr." at bounding box center [550, 2] width 34 height 16
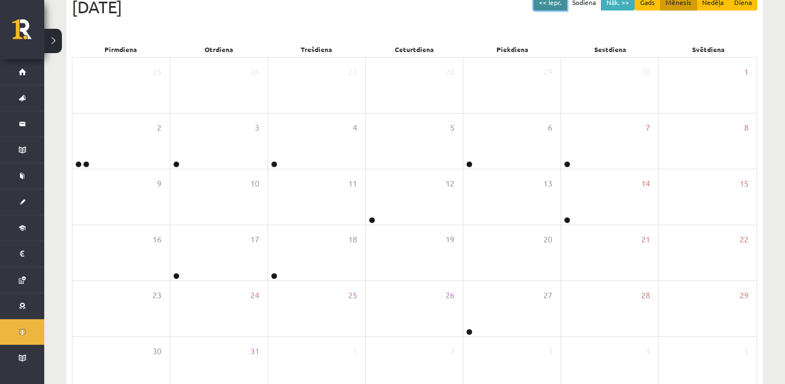
click at [542, 9] on button "<< Iepr." at bounding box center [550, 2] width 34 height 16
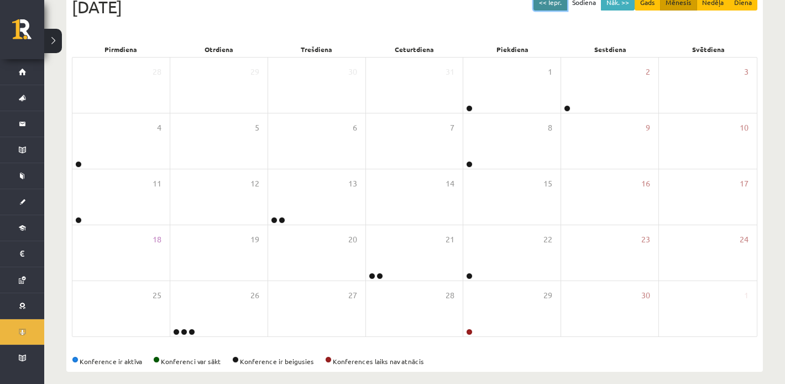
click at [542, 9] on button "<< Iepr." at bounding box center [550, 2] width 34 height 16
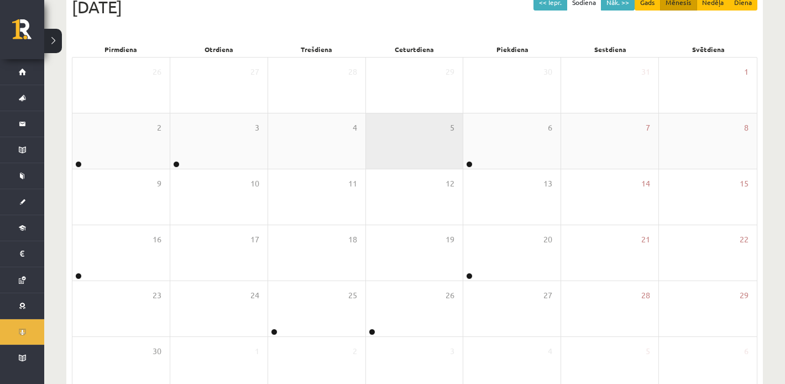
click at [459, 140] on div "5" at bounding box center [414, 140] width 97 height 55
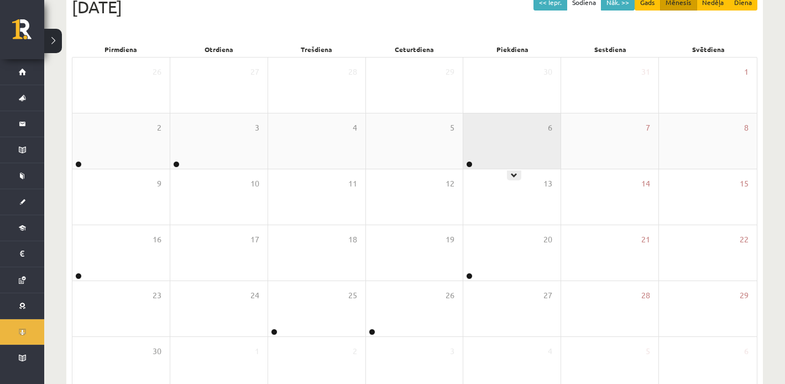
click at [490, 144] on div "6" at bounding box center [511, 140] width 97 height 55
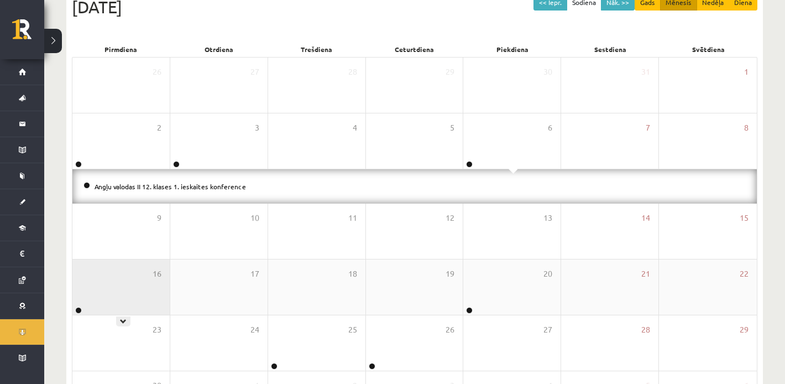
click at [113, 283] on div "16" at bounding box center [120, 286] width 97 height 55
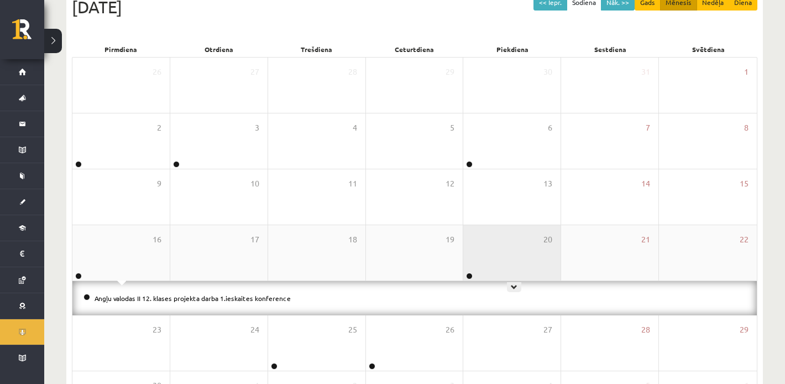
click at [493, 256] on div "20" at bounding box center [511, 252] width 97 height 55
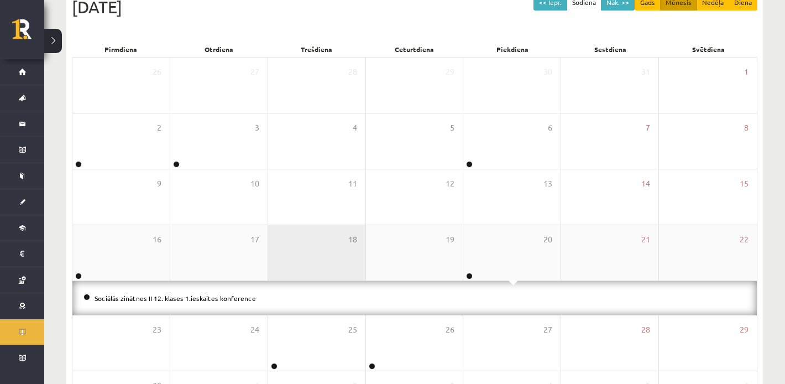
scroll to position [181, 0]
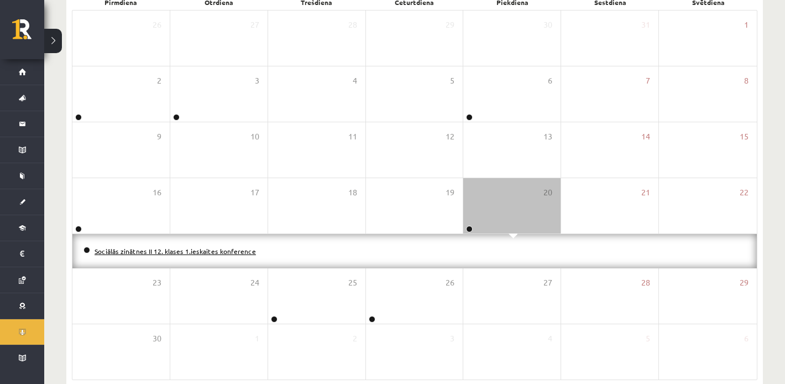
click at [225, 251] on link "Sociālās zinātnes II 12. klases 1.ieskaites konference" at bounding box center [174, 250] width 161 height 9
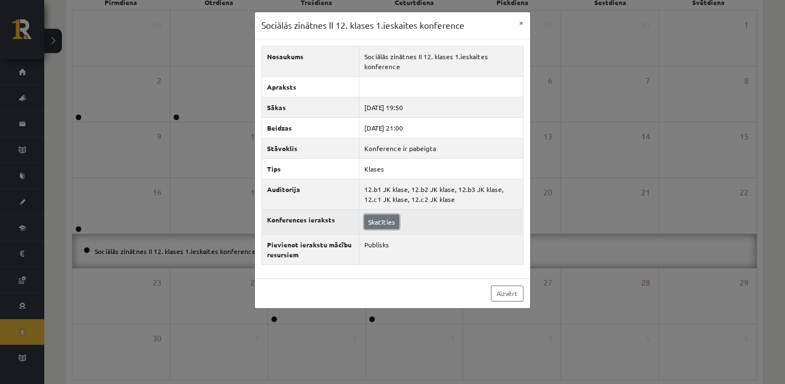
click at [384, 219] on link "Skatīties" at bounding box center [381, 221] width 35 height 14
